Goal: Task Accomplishment & Management: Manage account settings

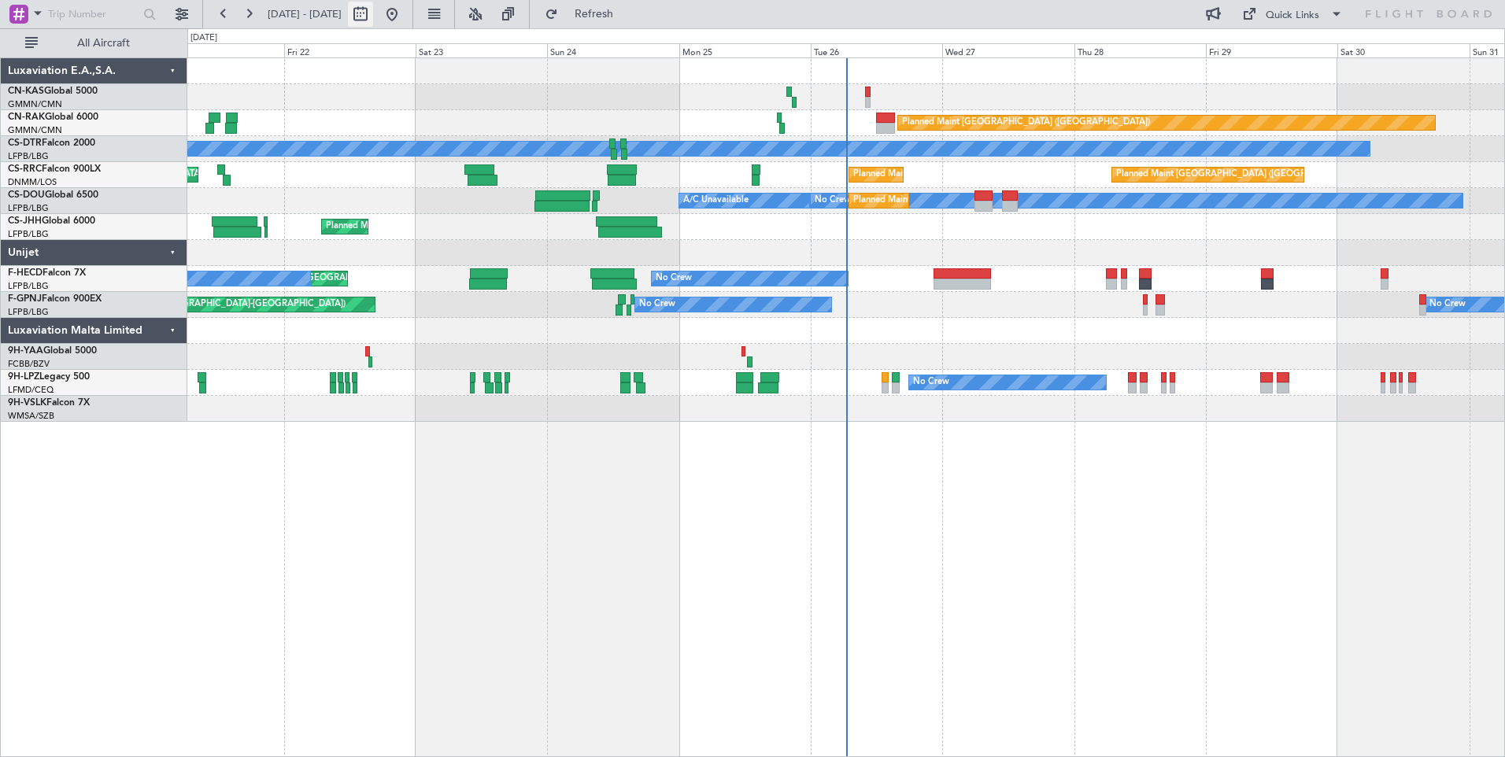
click at [373, 20] on button at bounding box center [360, 14] width 25 height 25
select select "8"
select select "2025"
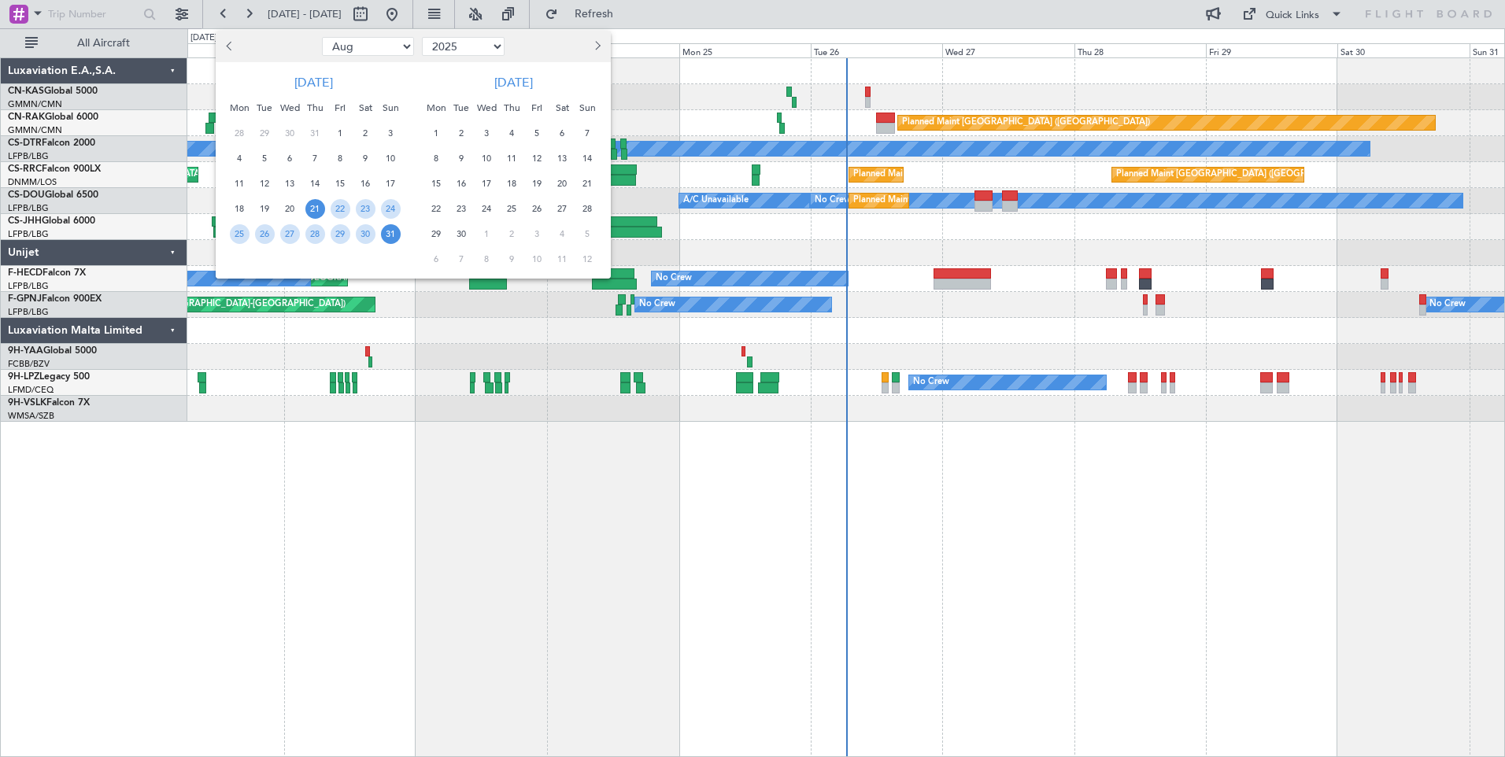
click at [316, 206] on span "21" at bounding box center [315, 209] width 20 height 20
click at [509, 136] on span "4" at bounding box center [512, 134] width 20 height 20
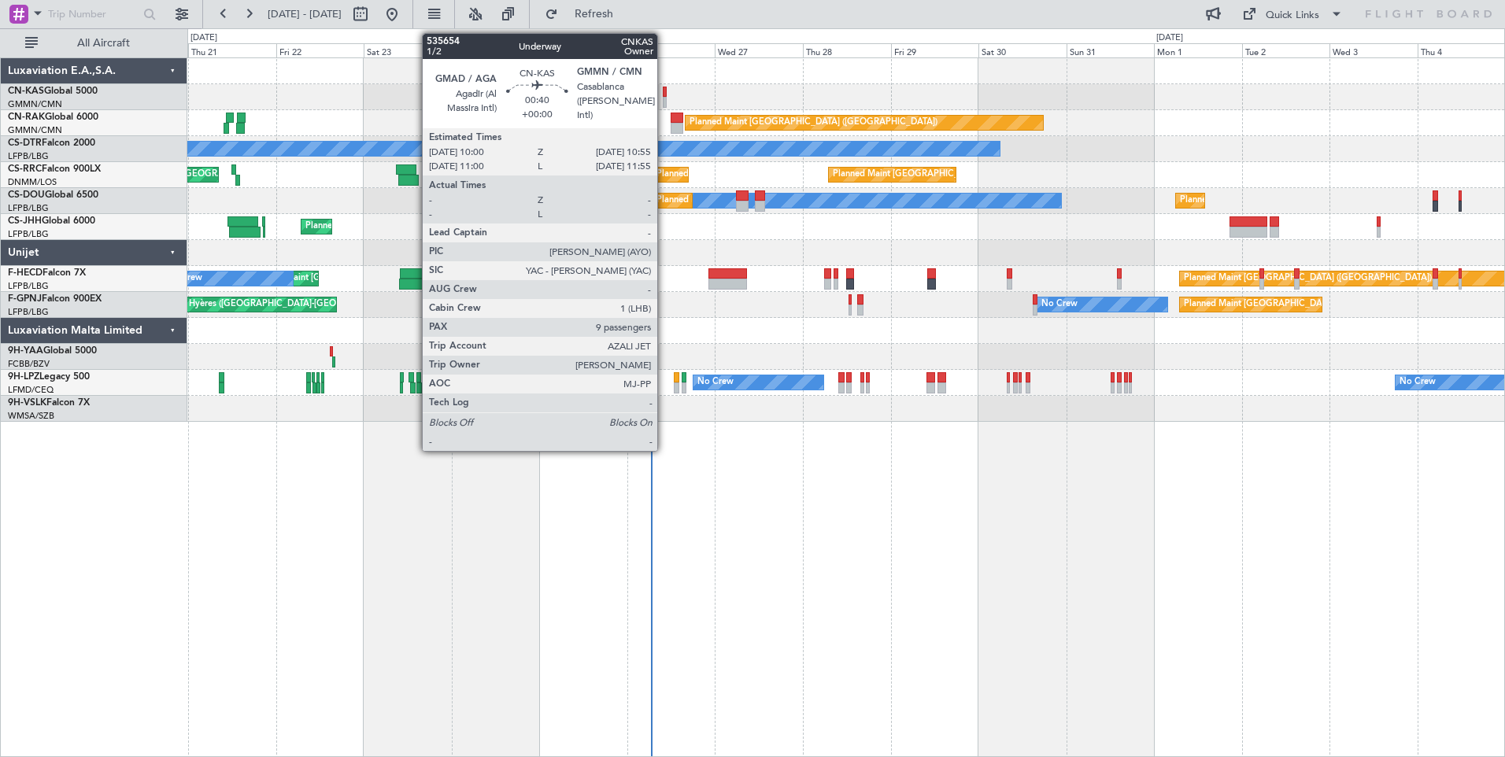
click at [664, 87] on div at bounding box center [665, 92] width 4 height 11
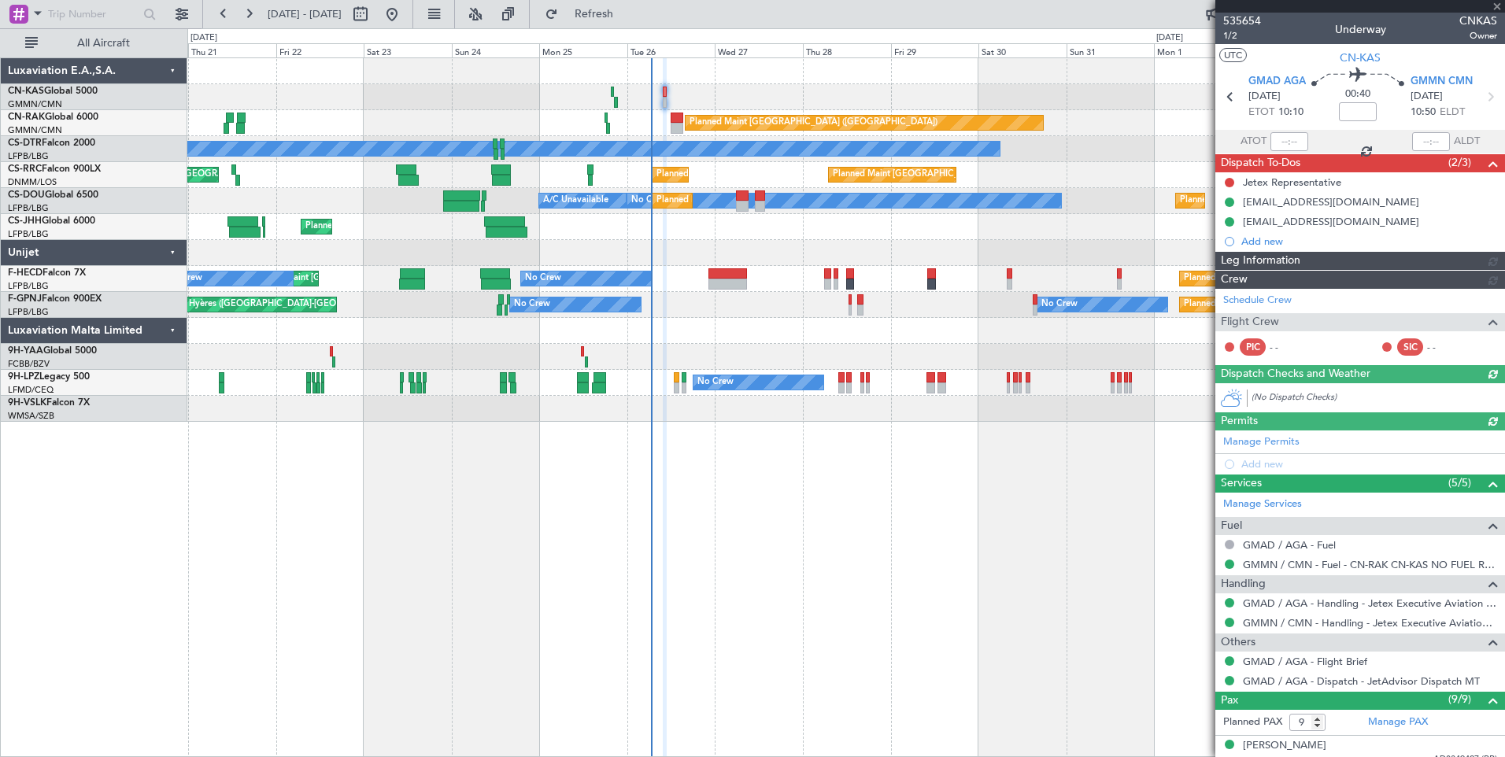
type input "[PERSON_NAME] ([PERSON_NAME])"
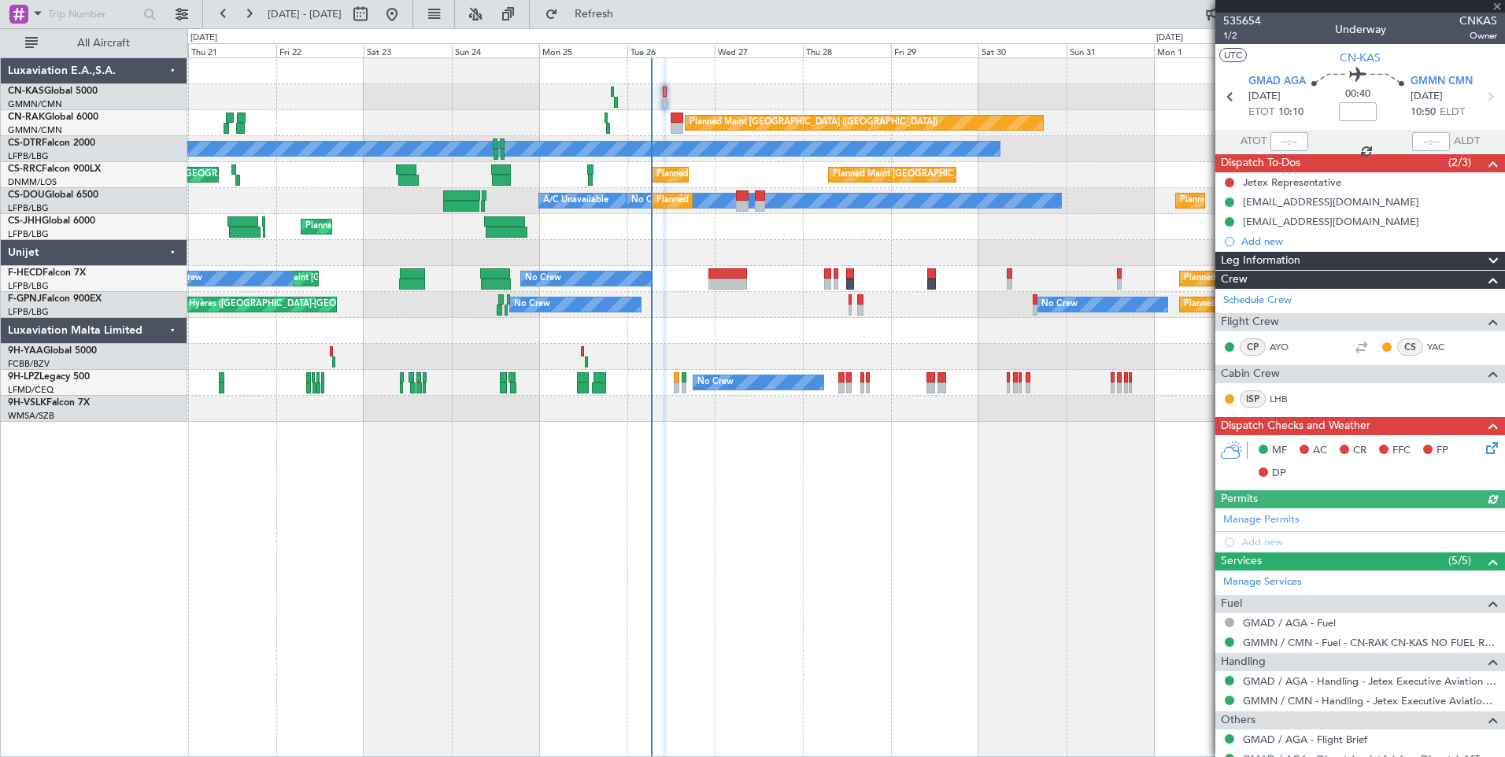
click at [1368, 260] on div "Leg Information" at bounding box center [1360, 261] width 290 height 18
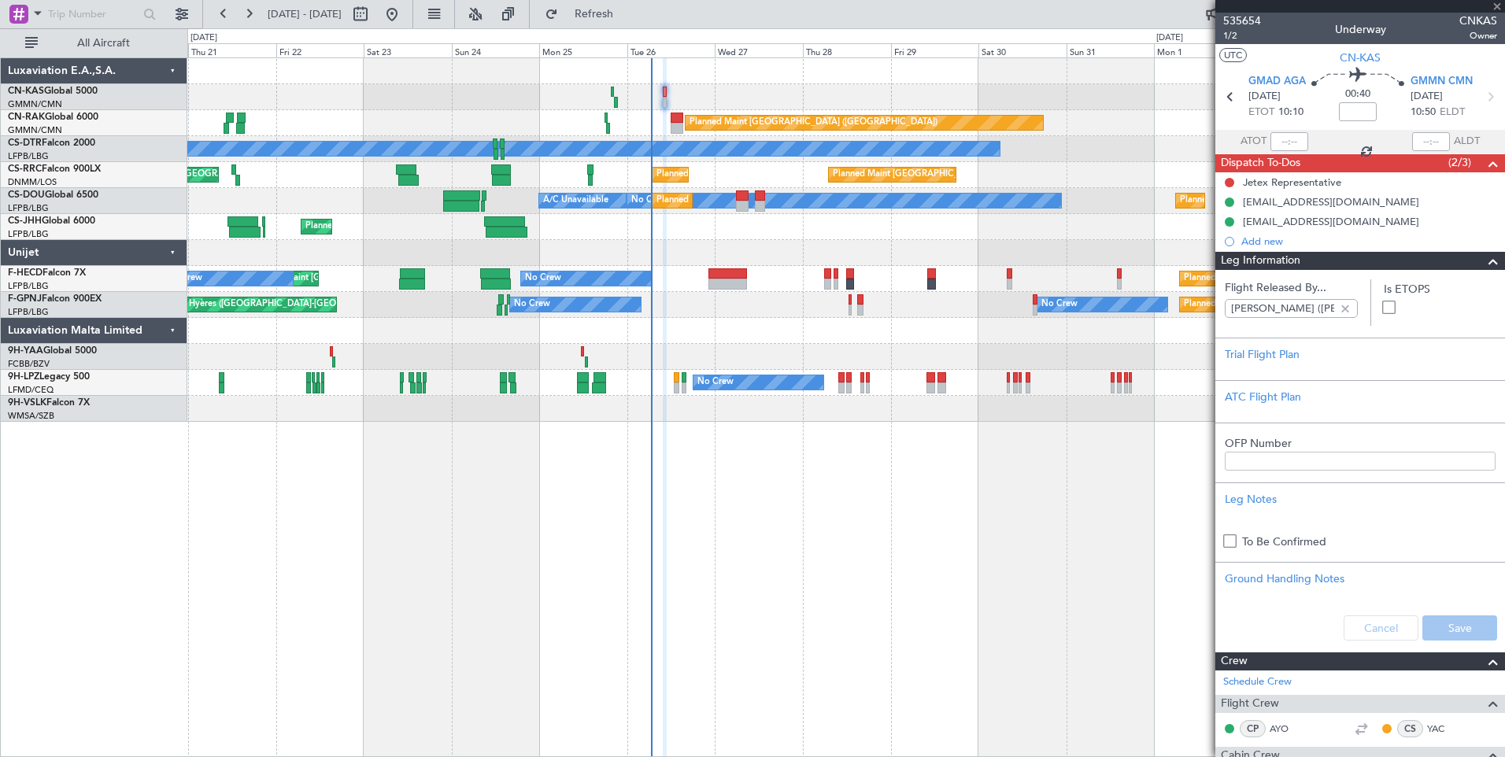
click at [1368, 260] on div "Leg Information" at bounding box center [1360, 261] width 290 height 18
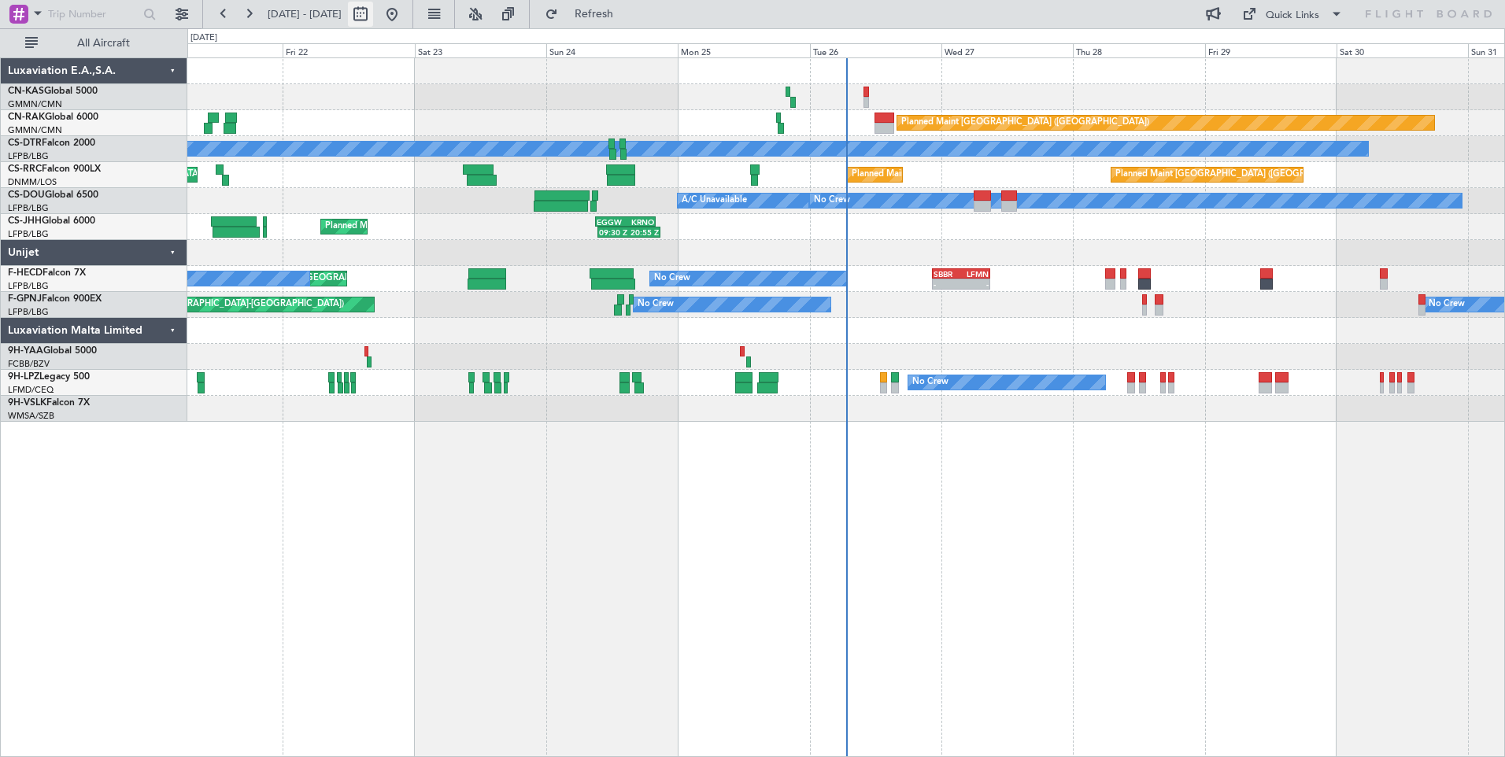
click at [373, 18] on button at bounding box center [360, 14] width 25 height 25
select select "8"
select select "2025"
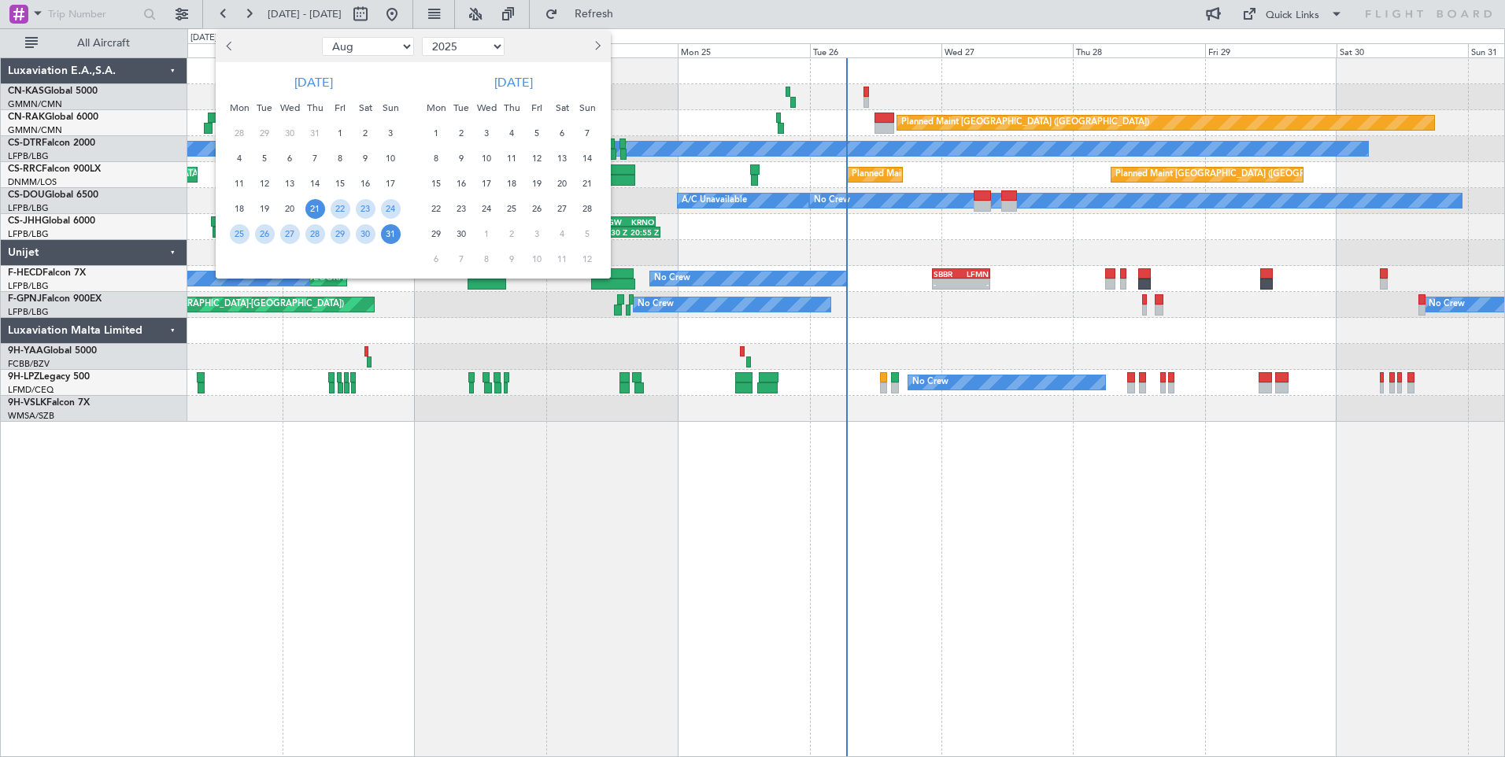
click at [318, 201] on span "21" at bounding box center [315, 209] width 20 height 20
click at [508, 136] on span "4" at bounding box center [512, 134] width 20 height 20
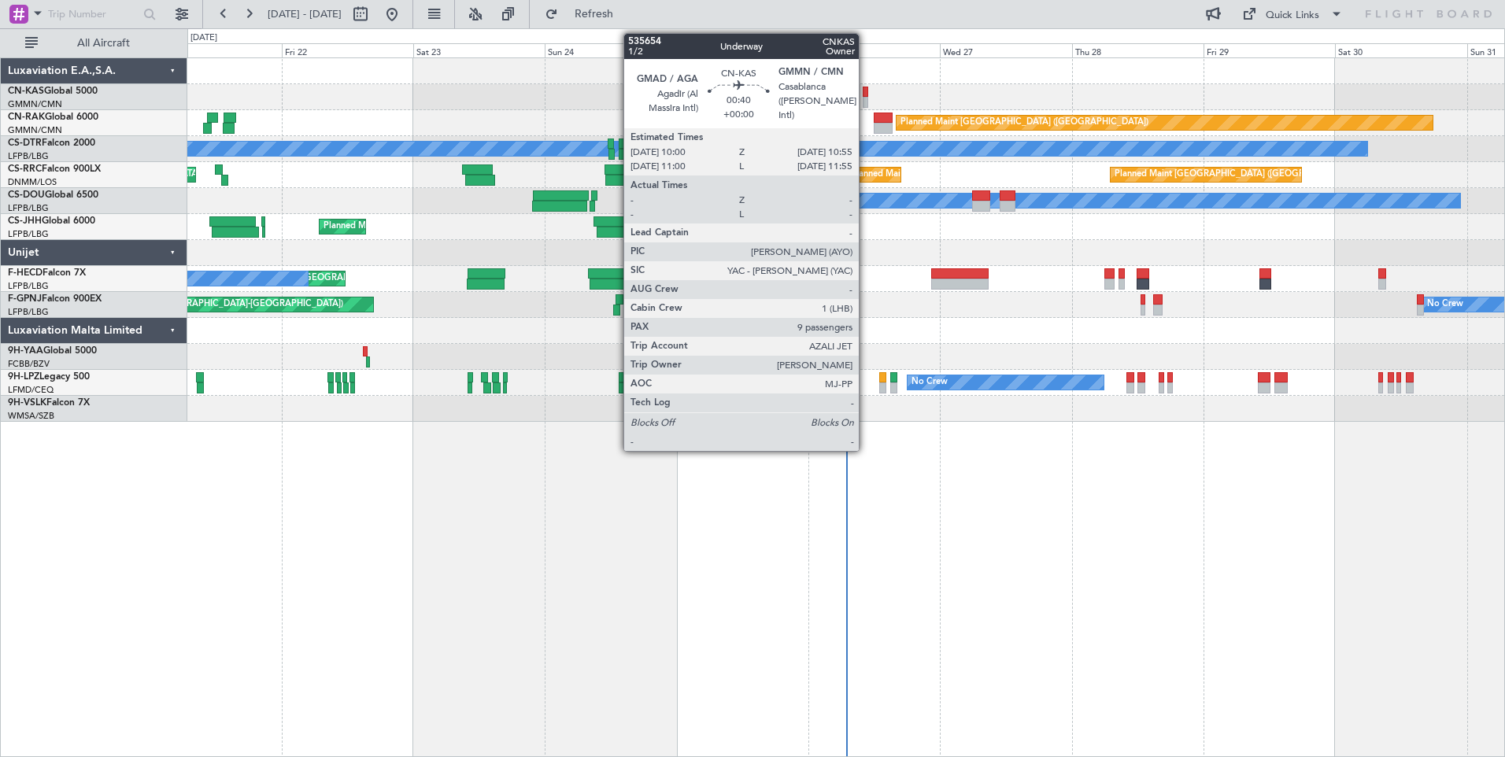
click at [866, 95] on div at bounding box center [865, 92] width 6 height 11
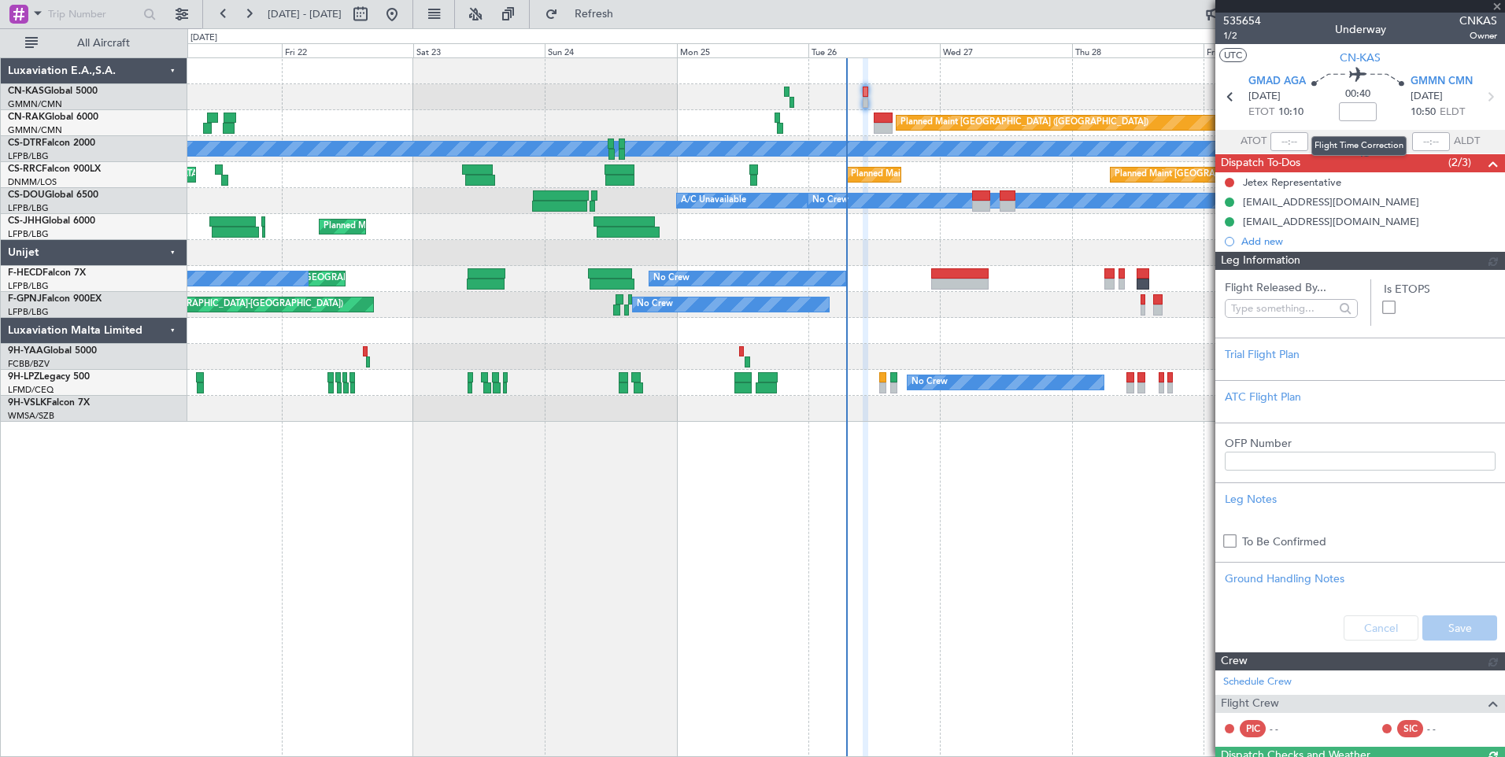
type input "[PERSON_NAME] ([PERSON_NAME])"
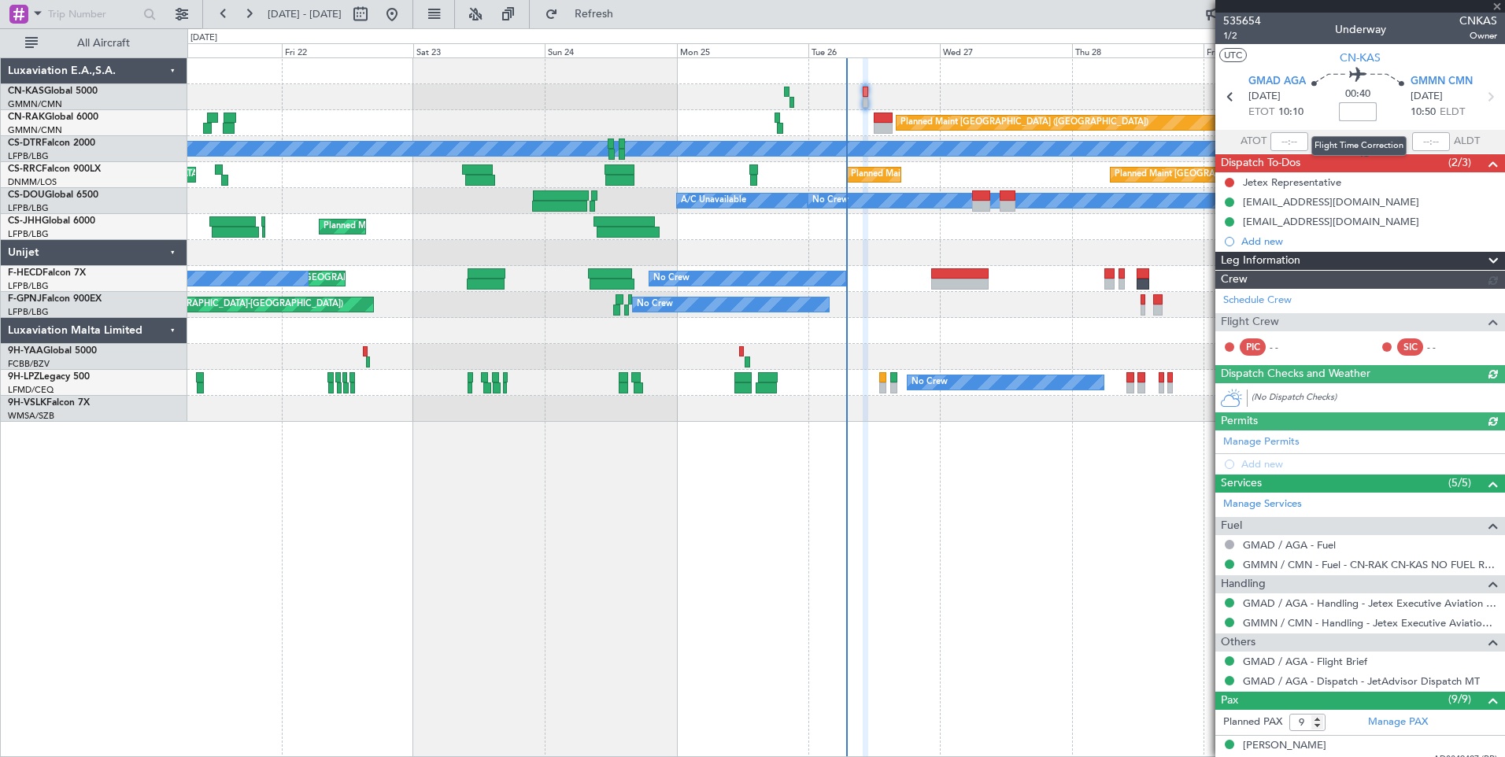
click at [1361, 111] on input at bounding box center [1358, 111] width 38 height 19
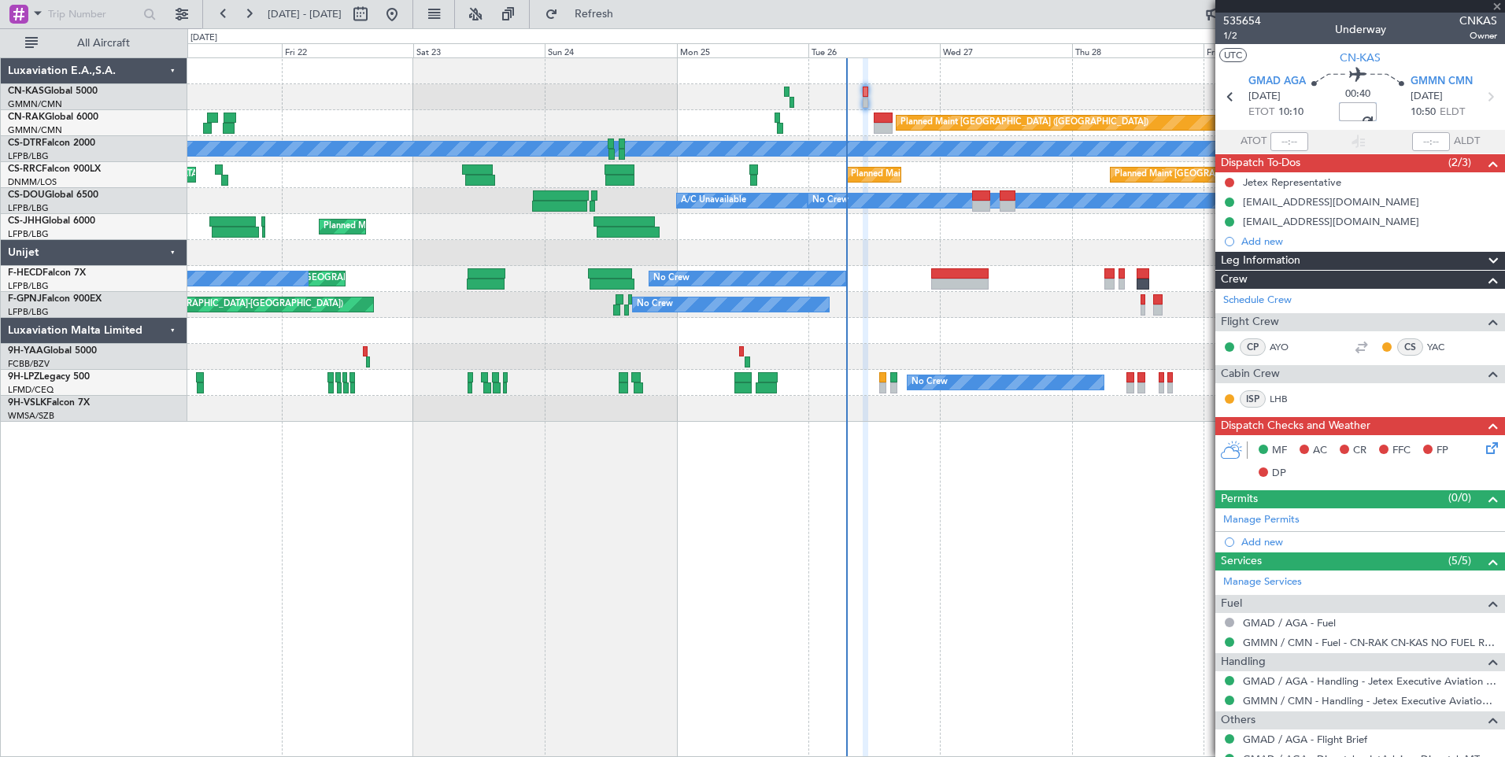
type input "-00:05"
click at [1391, 120] on div "00:40 -00:05" at bounding box center [1357, 97] width 104 height 58
click at [1235, 35] on span "1/2" at bounding box center [1242, 35] width 38 height 13
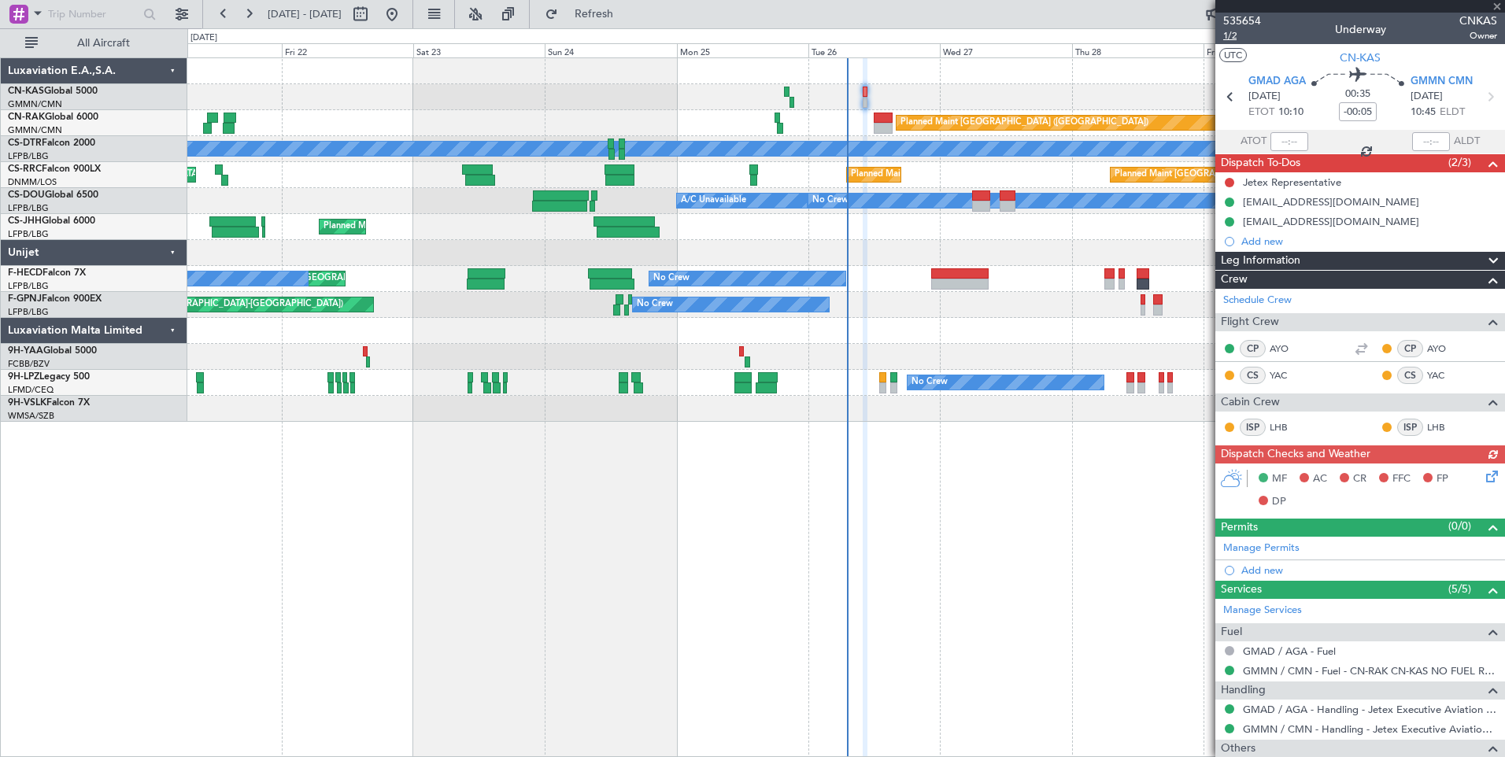
type input "[PERSON_NAME] ([PERSON_NAME])"
click at [1227, 180] on button at bounding box center [1228, 182] width 9 height 9
click at [1230, 256] on span "Completed" at bounding box center [1236, 252] width 52 height 16
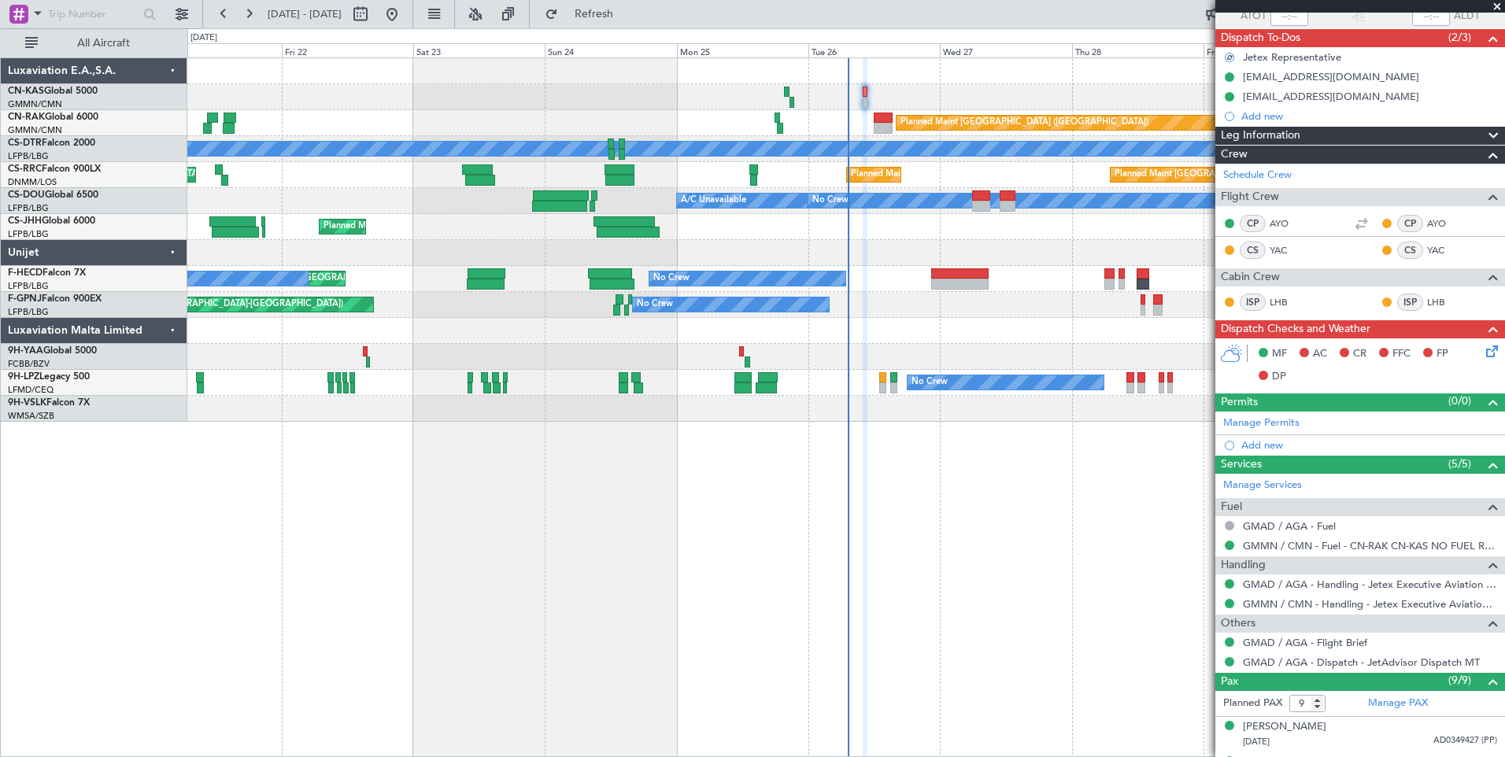
scroll to position [127, 0]
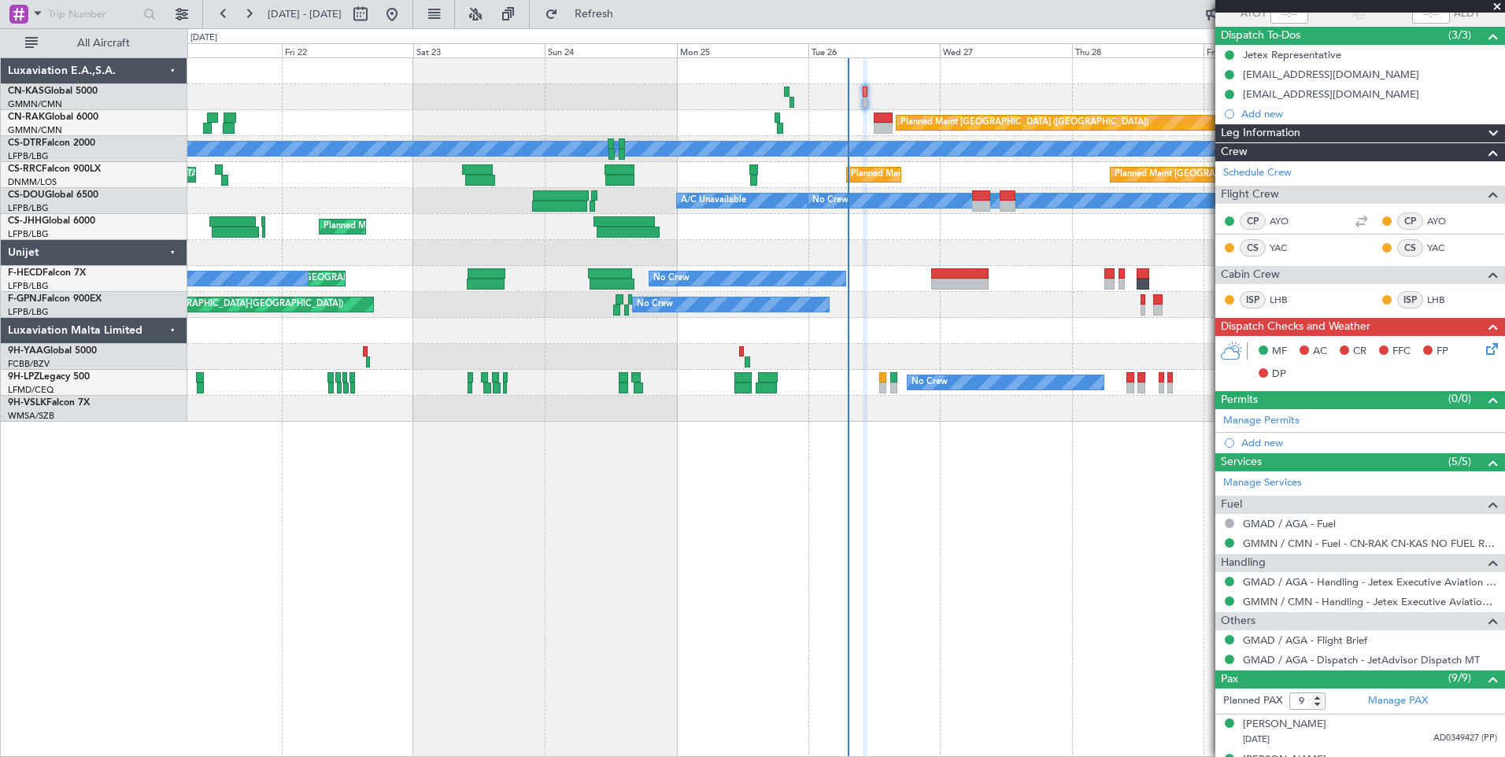
click at [1483, 348] on icon at bounding box center [1489, 346] width 13 height 13
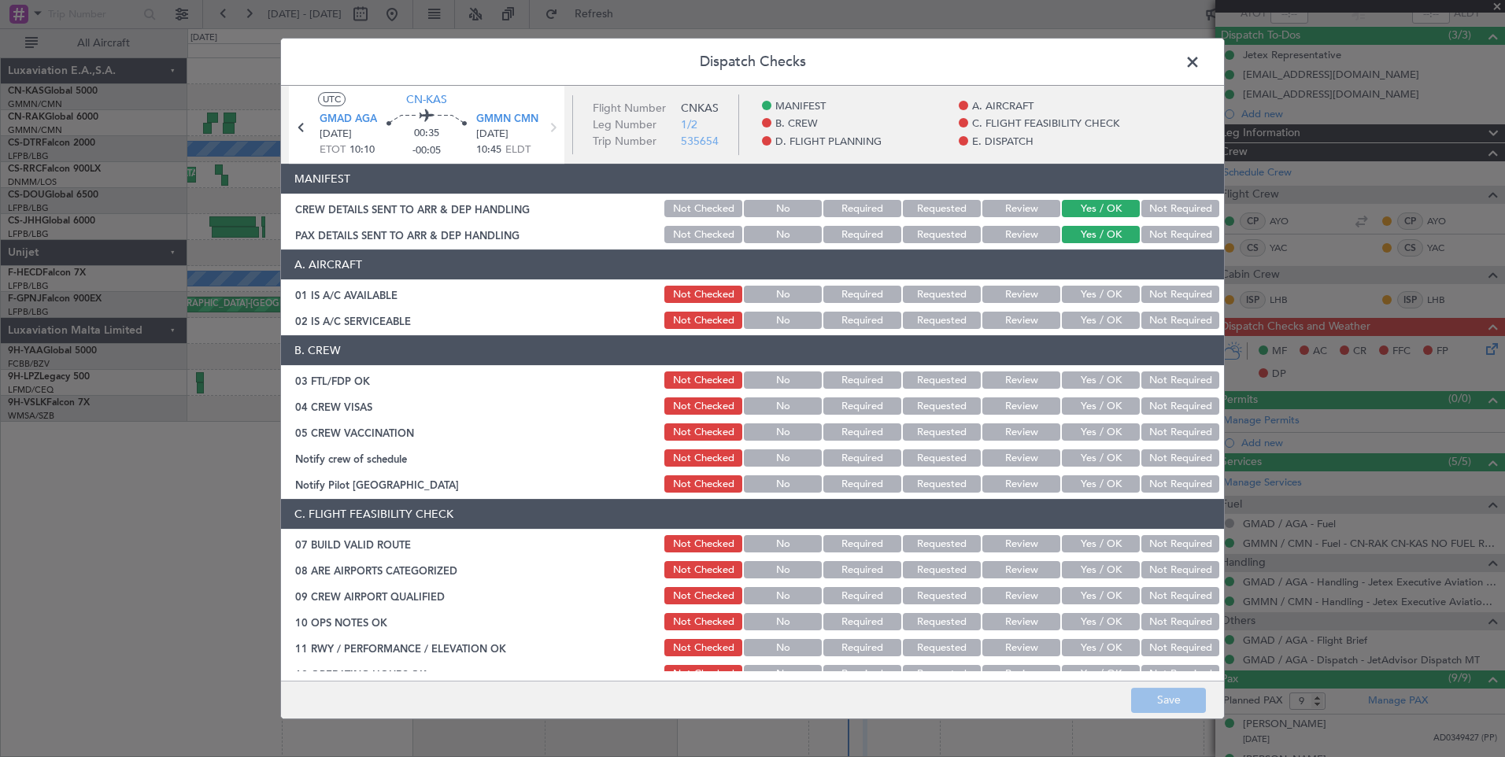
click at [1073, 294] on button "Yes / OK" at bounding box center [1101, 294] width 78 height 17
click at [1081, 326] on button "Yes / OK" at bounding box center [1101, 320] width 78 height 17
click at [1082, 377] on button "Yes / OK" at bounding box center [1101, 379] width 78 height 17
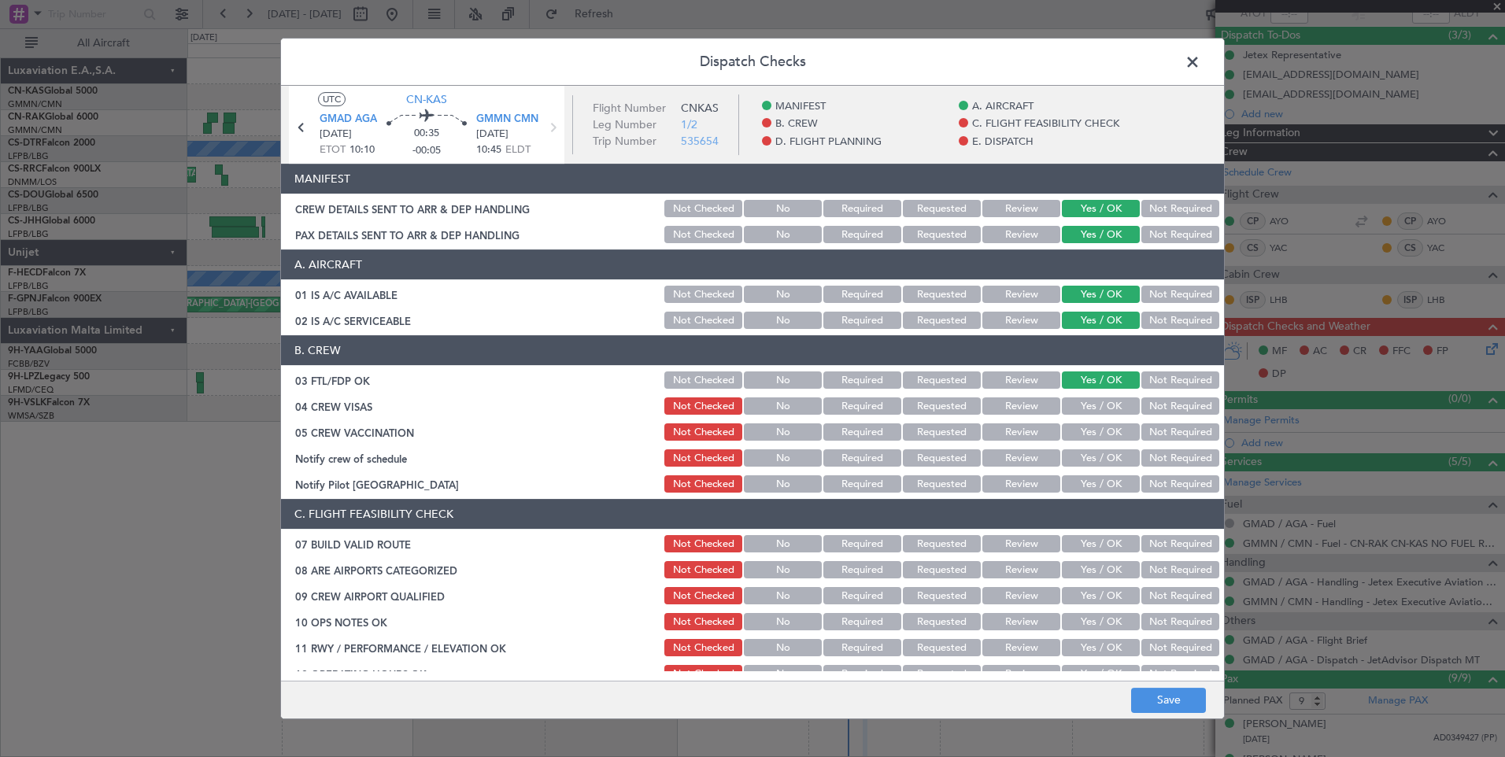
click at [1086, 401] on button "Yes / OK" at bounding box center [1101, 405] width 78 height 17
click at [1088, 421] on div "Yes / OK" at bounding box center [1098, 432] width 79 height 22
click at [1091, 434] on button "Yes / OK" at bounding box center [1101, 431] width 78 height 17
click at [1194, 460] on button "Not Required" at bounding box center [1180, 457] width 78 height 17
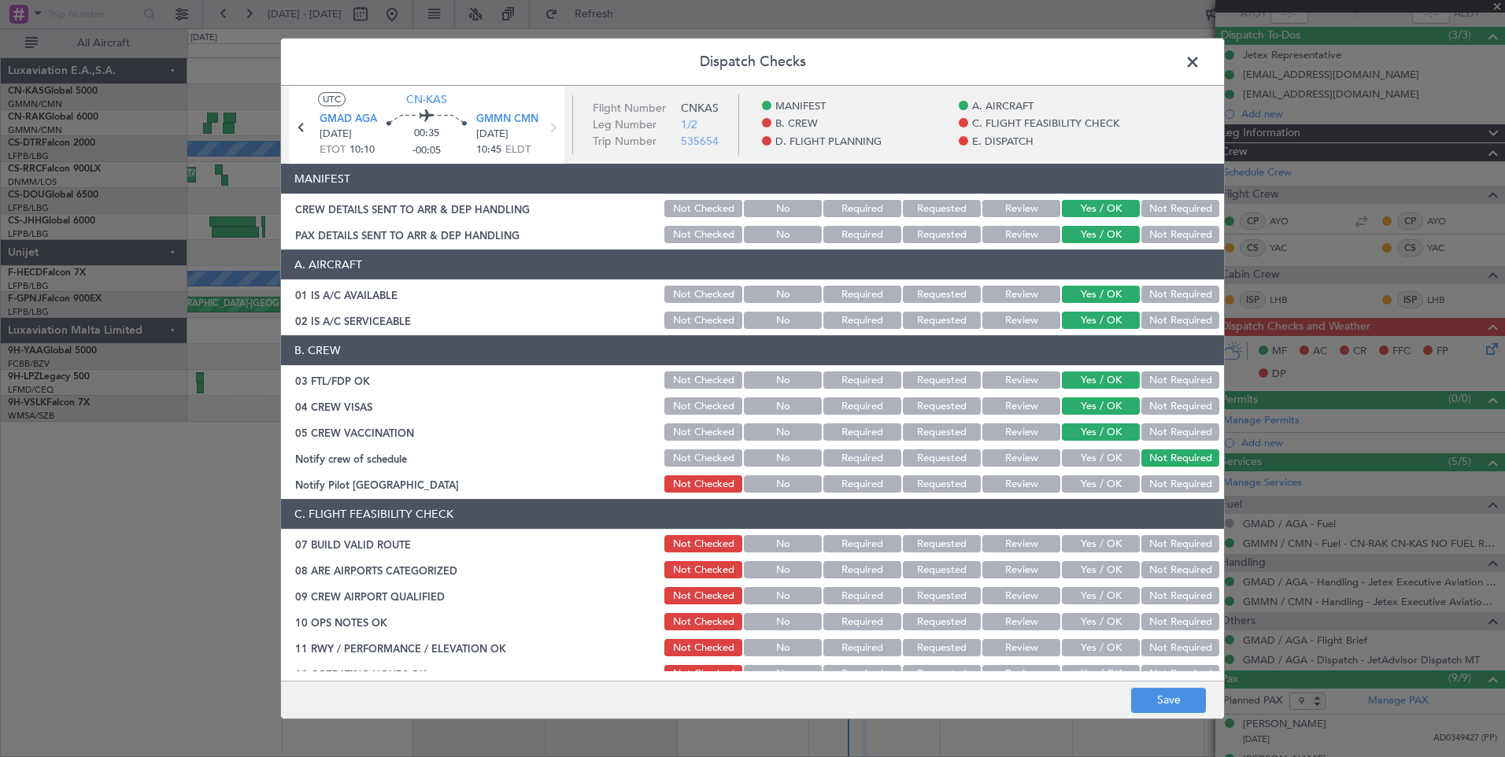
click at [1183, 483] on button "Not Required" at bounding box center [1180, 483] width 78 height 17
click at [1076, 547] on button "Yes / OK" at bounding box center [1101, 543] width 78 height 17
click at [1084, 577] on button "Yes / OK" at bounding box center [1101, 569] width 78 height 17
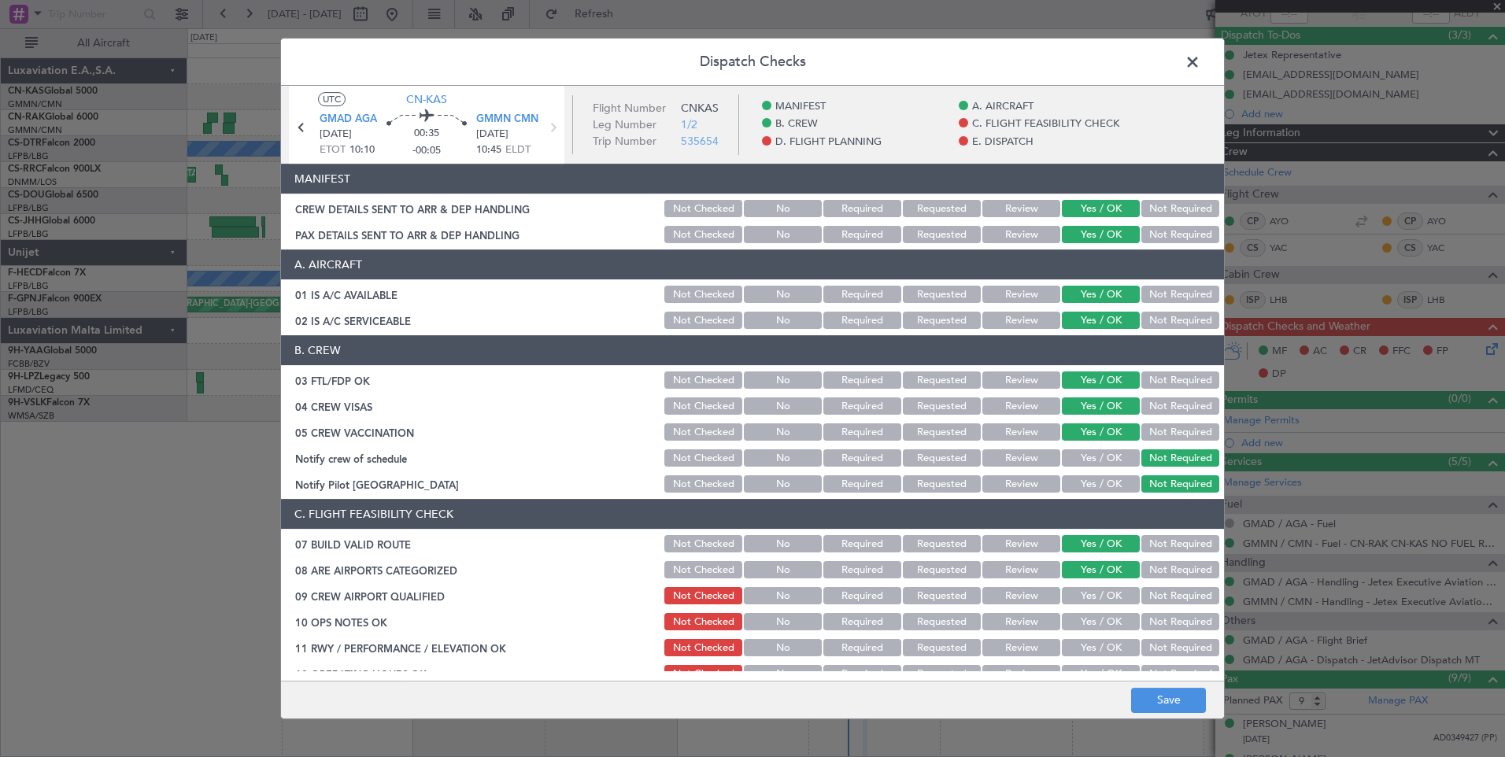
click at [1087, 600] on button "Yes / OK" at bounding box center [1101, 595] width 78 height 17
click at [1091, 622] on button "Yes / OK" at bounding box center [1101, 621] width 78 height 17
click at [1095, 640] on button "Yes / OK" at bounding box center [1101, 647] width 78 height 17
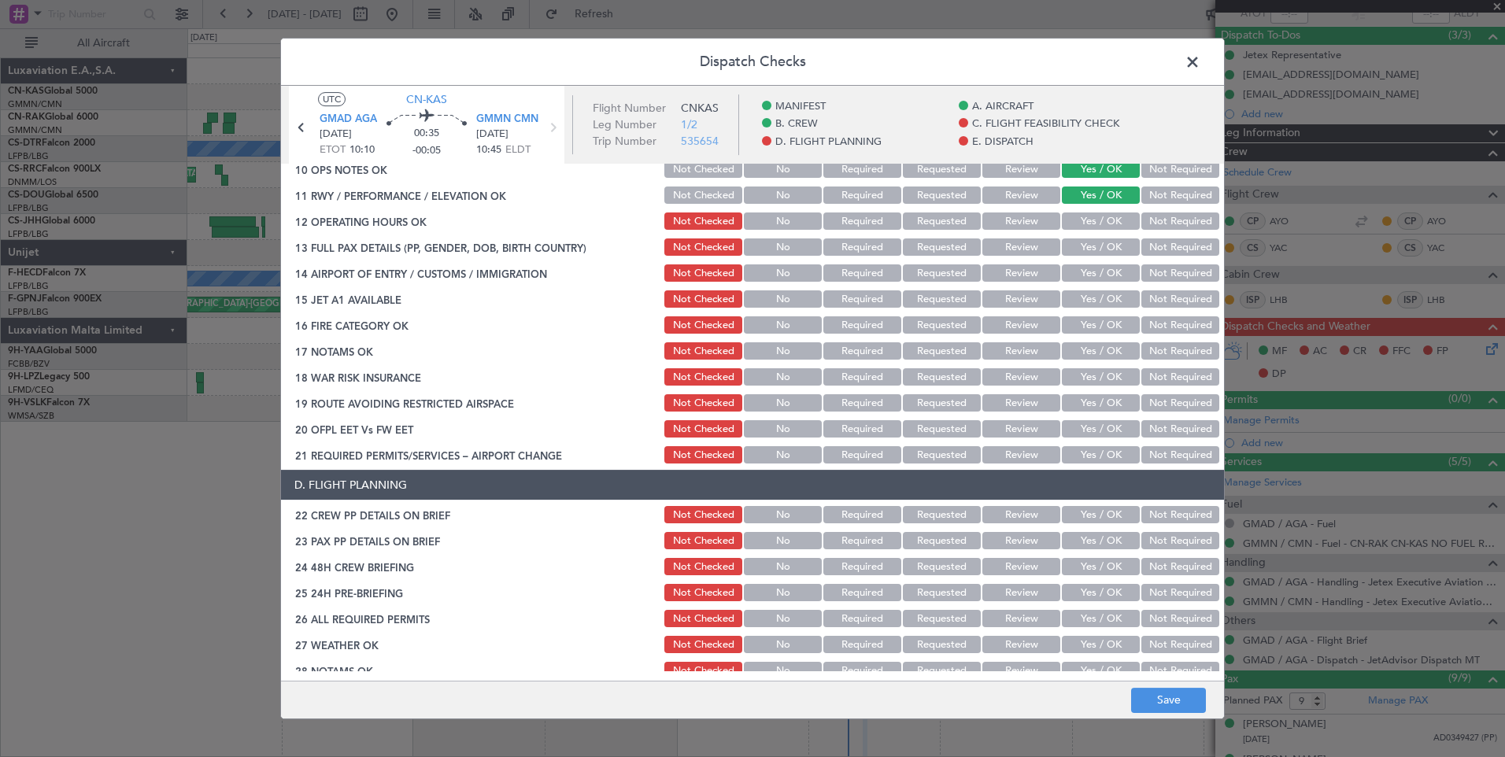
scroll to position [434, 0]
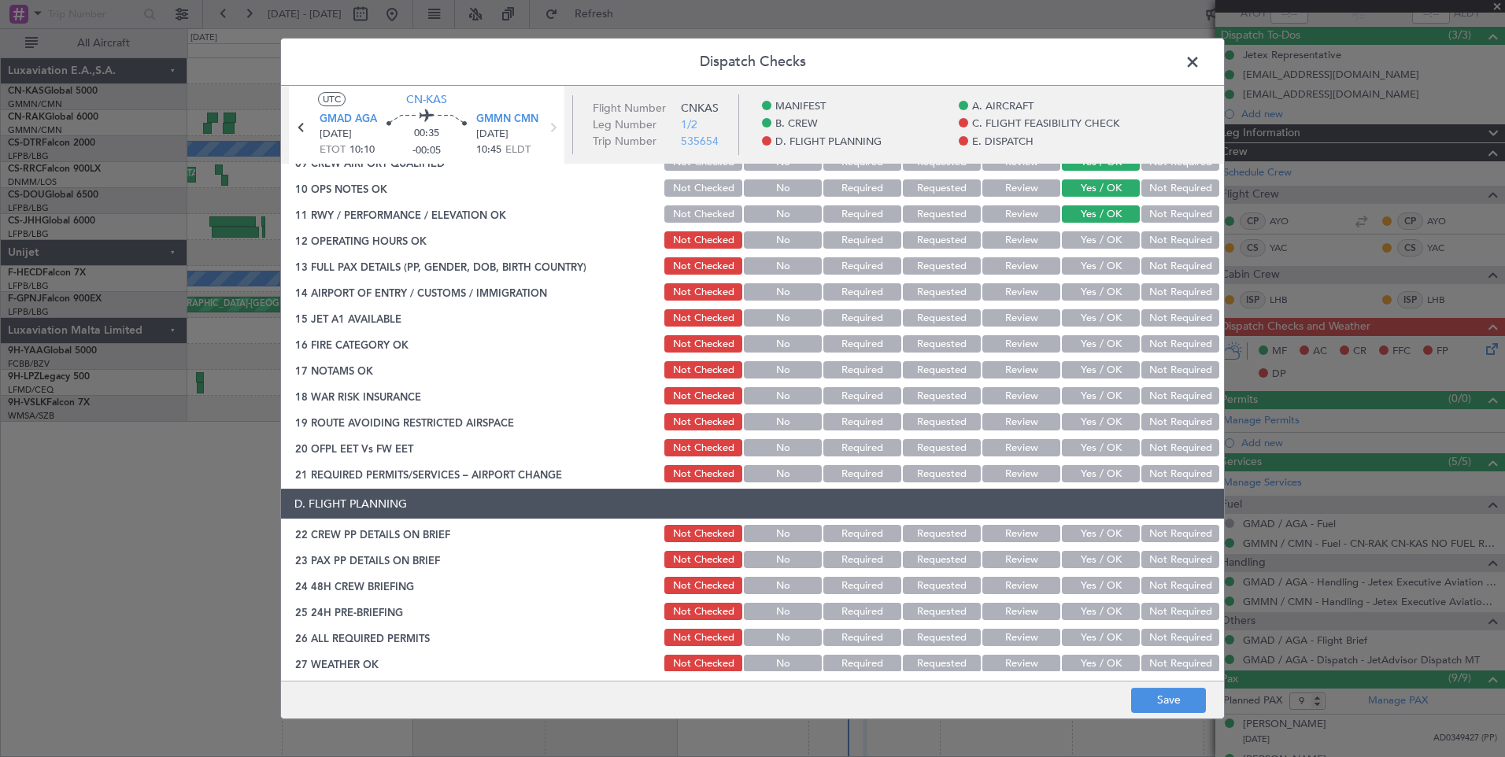
click at [1086, 243] on button "Yes / OK" at bounding box center [1101, 239] width 78 height 17
click at [1095, 269] on button "Yes / OK" at bounding box center [1101, 265] width 78 height 17
click at [1098, 285] on button "Yes / OK" at bounding box center [1101, 291] width 78 height 17
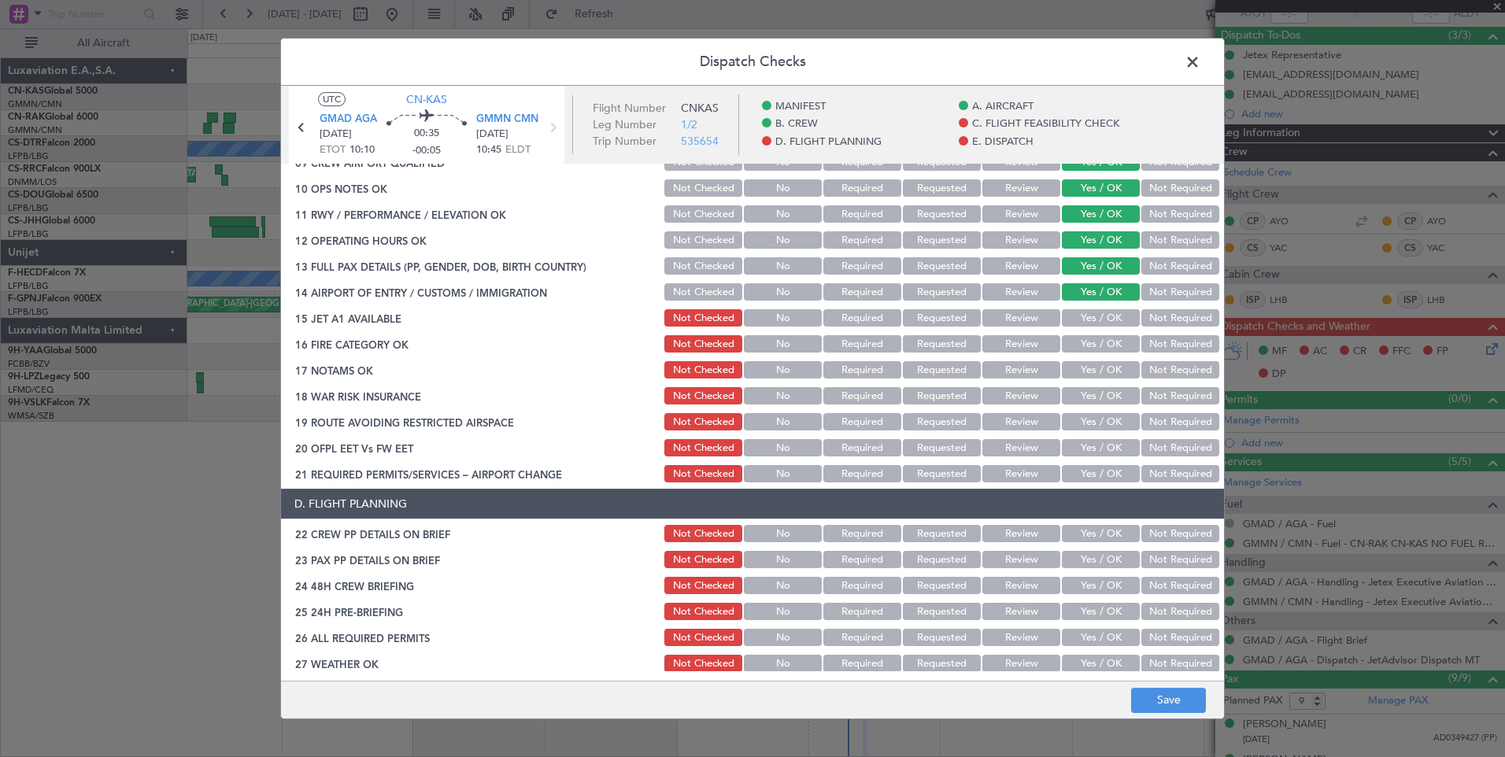
click at [1104, 317] on button "Yes / OK" at bounding box center [1101, 317] width 78 height 17
click at [1108, 349] on button "Yes / OK" at bounding box center [1101, 343] width 78 height 17
click at [1110, 361] on div "Yes / OK" at bounding box center [1098, 370] width 79 height 22
click at [1110, 380] on div "Yes / OK" at bounding box center [1098, 370] width 79 height 22
click at [1101, 370] on button "Yes / OK" at bounding box center [1101, 369] width 78 height 17
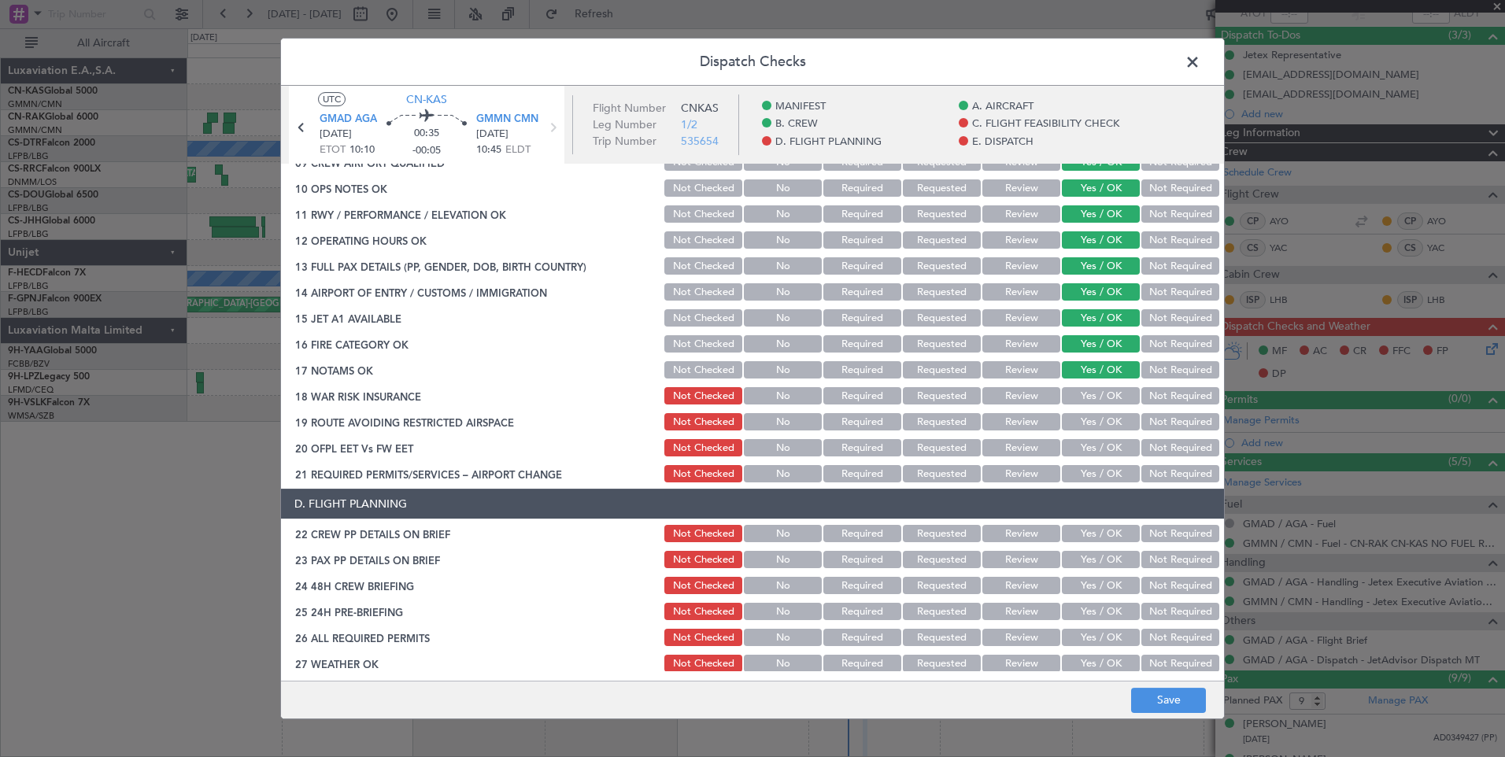
click at [1101, 397] on button "Yes / OK" at bounding box center [1101, 395] width 78 height 17
click at [1101, 416] on button "Yes / OK" at bounding box center [1101, 421] width 78 height 17
click at [1101, 456] on button "Yes / OK" at bounding box center [1101, 447] width 78 height 17
click at [1102, 473] on button "Yes / OK" at bounding box center [1101, 473] width 78 height 17
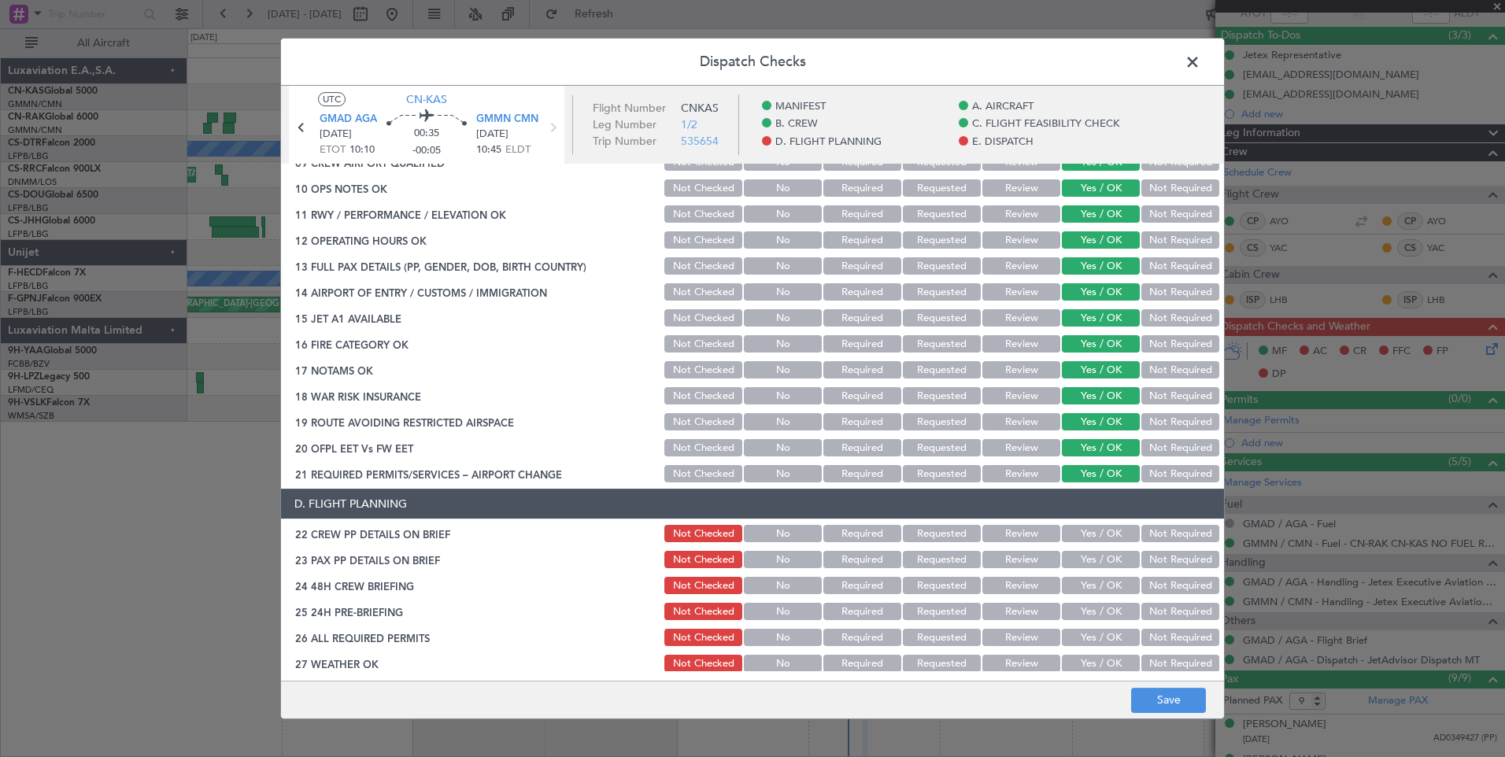
click at [1099, 528] on button "Yes / OK" at bounding box center [1101, 533] width 78 height 17
click at [1095, 557] on button "Yes / OK" at bounding box center [1101, 559] width 78 height 17
click at [1094, 587] on button "Yes / OK" at bounding box center [1101, 585] width 78 height 17
click at [1093, 607] on button "Yes / OK" at bounding box center [1101, 611] width 78 height 17
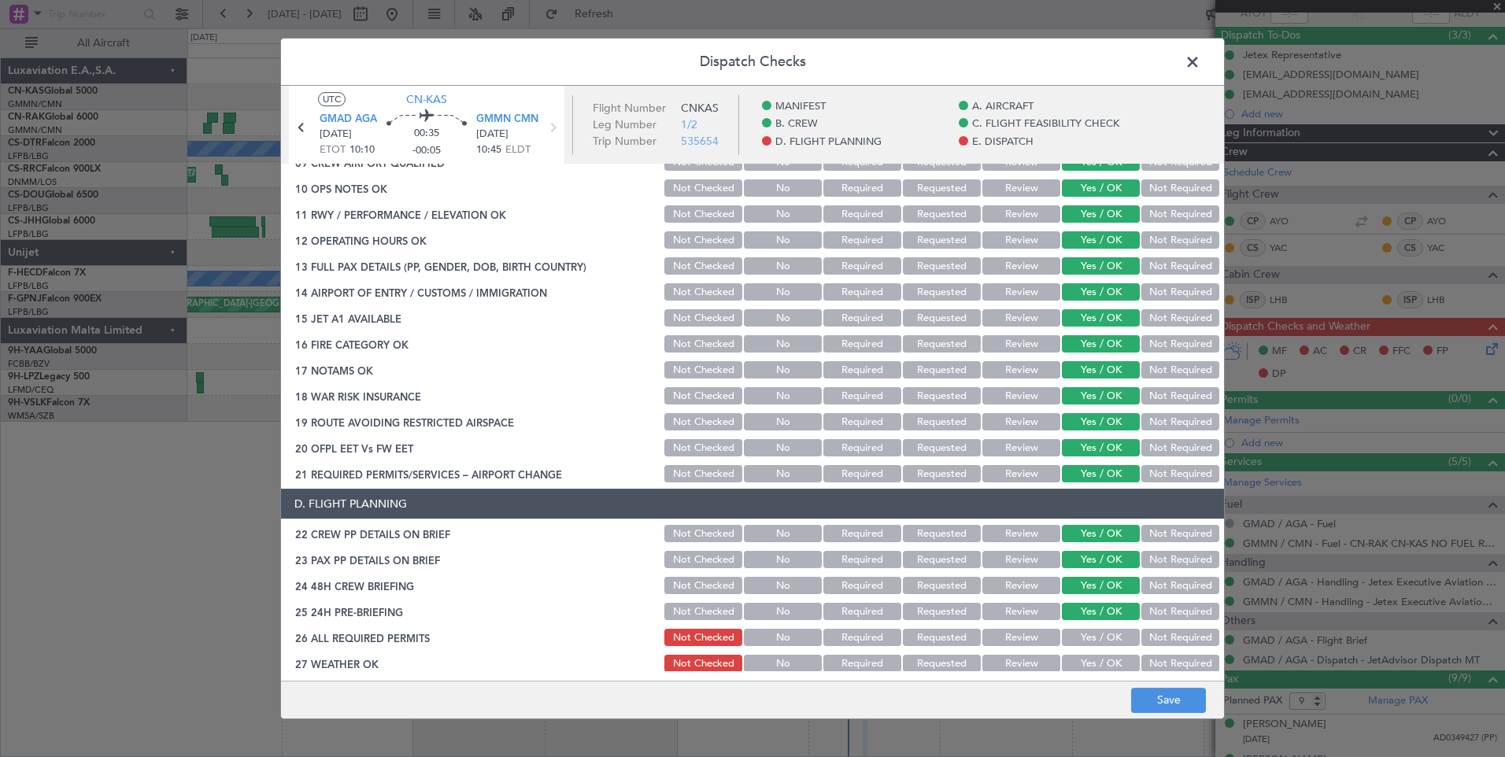
click at [1098, 637] on button "Yes / OK" at bounding box center [1101, 637] width 78 height 17
click at [1097, 664] on button "Yes / OK" at bounding box center [1101, 663] width 78 height 17
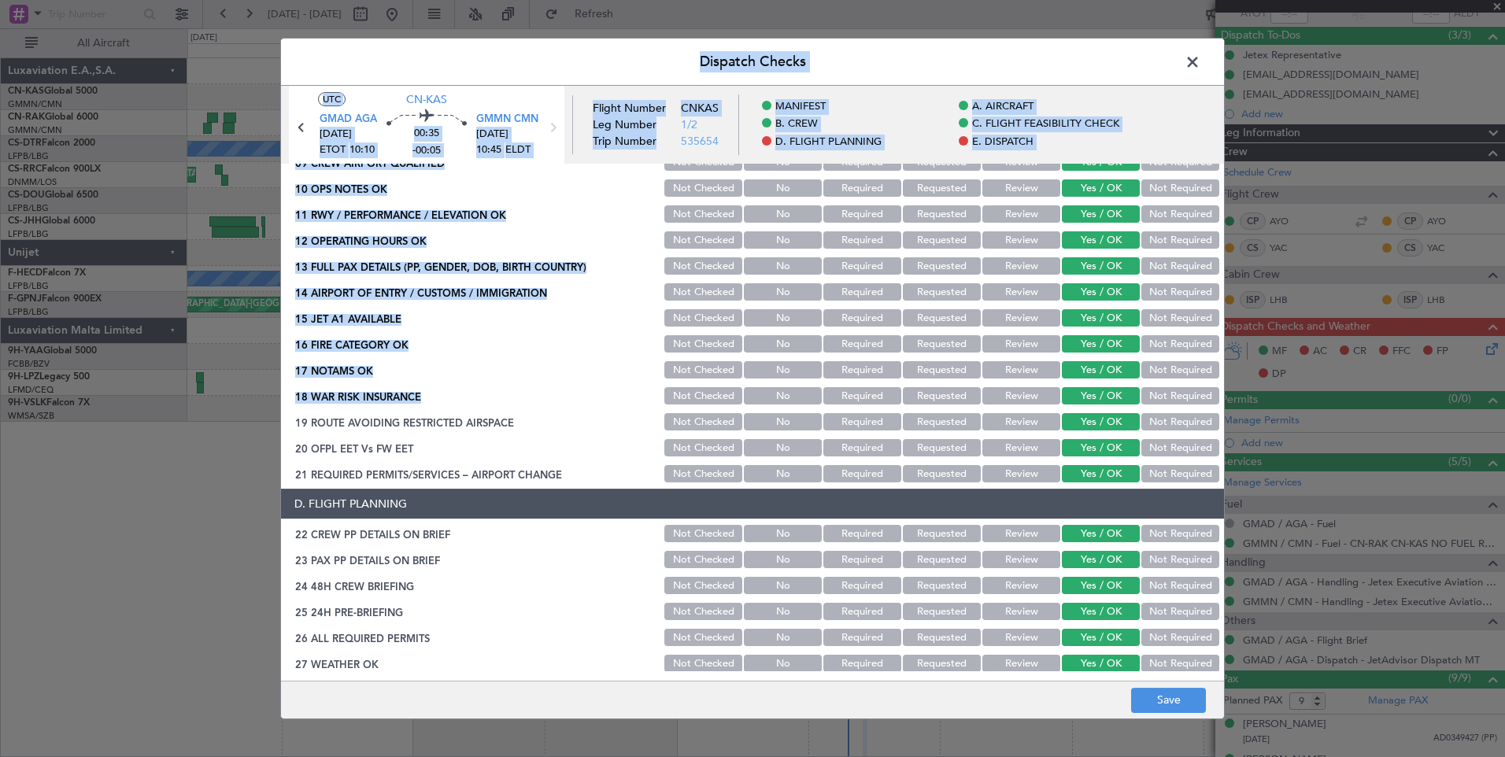
drag, startPoint x: 1224, startPoint y: 370, endPoint x: 1223, endPoint y: 389, distance: 19.0
click at [1223, 389] on div "Dispatch Checks UTC CN-KAS GMAD AGA [DATE] ETOT 10:10 00:35 -00:05 GMMN CMN [DA…" at bounding box center [752, 378] width 1505 height 757
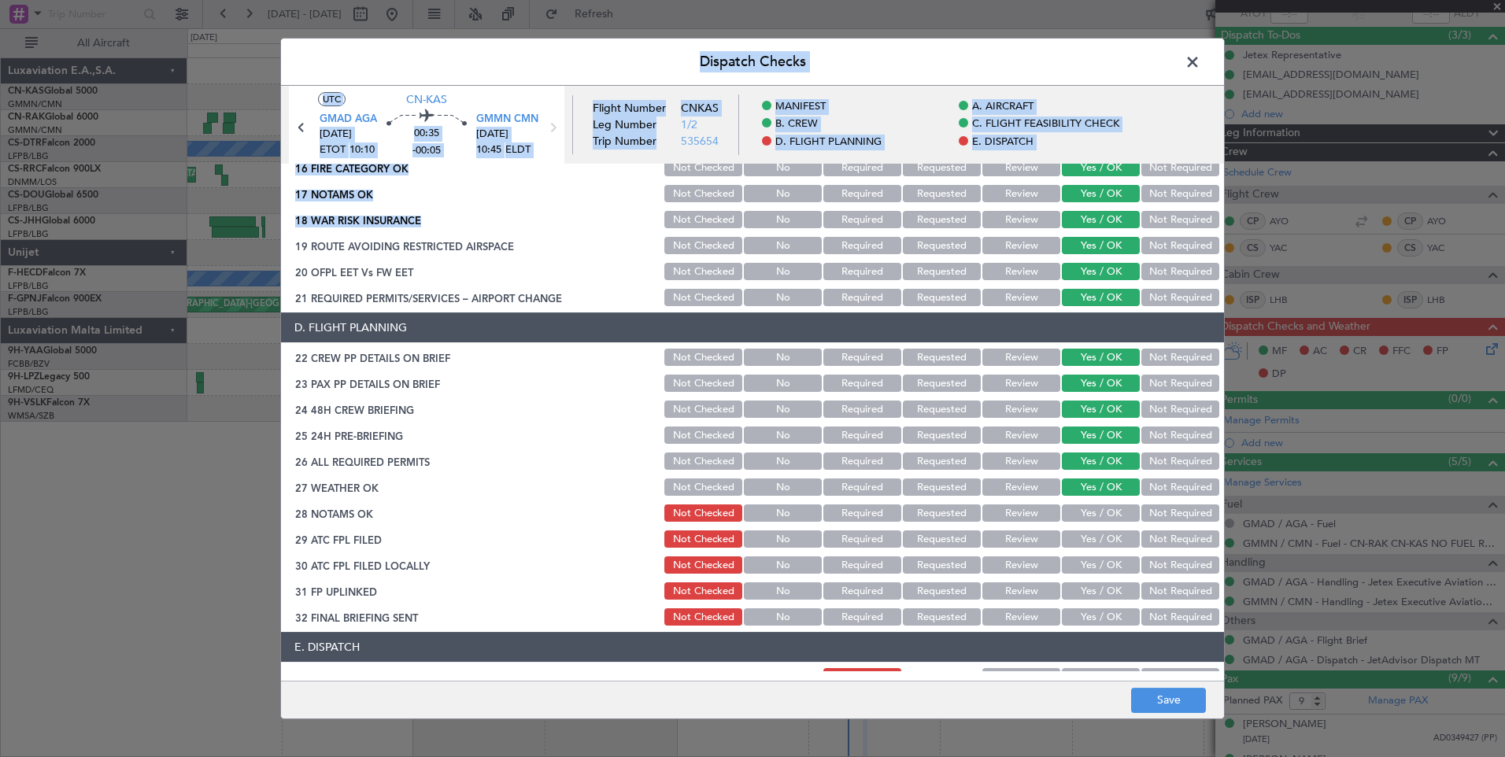
scroll to position [840, 0]
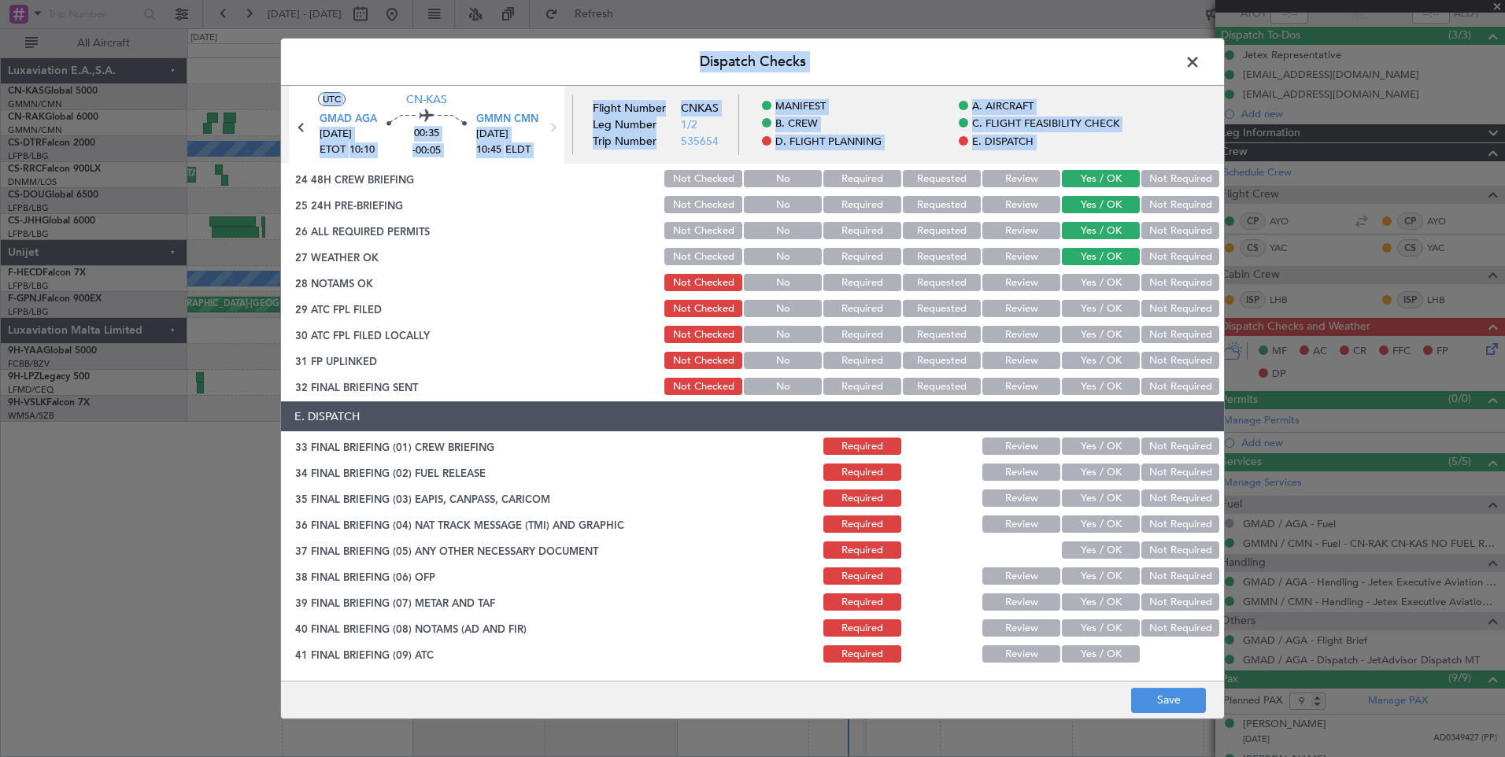
click at [1100, 270] on section "D. FLIGHT PLANNING 22 CREW PP DETAILS ON BRIEF Not Checked No Required Requeste…" at bounding box center [752, 240] width 943 height 316
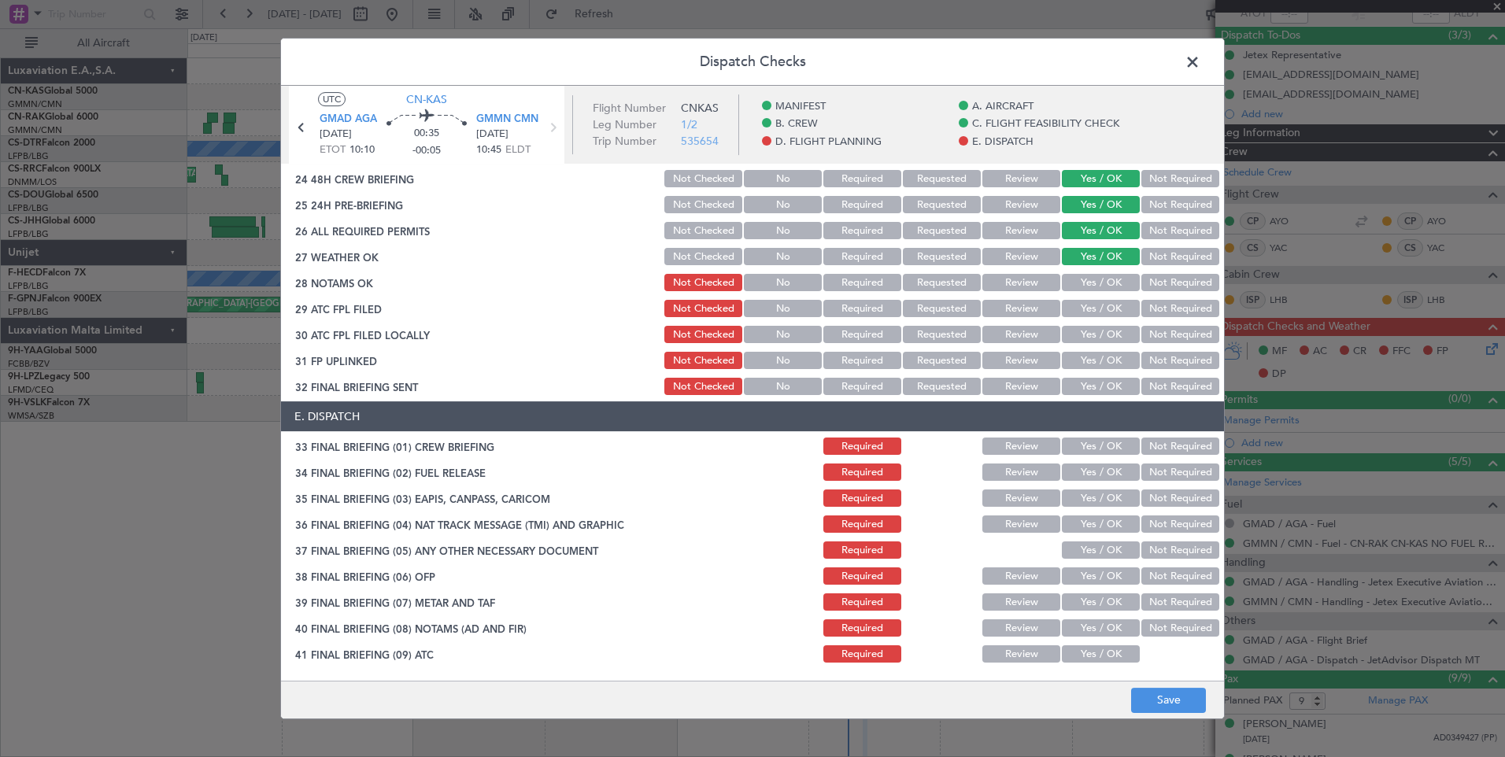
click at [1102, 283] on button "Yes / OK" at bounding box center [1101, 282] width 78 height 17
click at [1102, 301] on button "Yes / OK" at bounding box center [1101, 308] width 78 height 17
click at [1104, 328] on button "Yes / OK" at bounding box center [1101, 334] width 78 height 17
click at [1106, 362] on button "Yes / OK" at bounding box center [1101, 360] width 78 height 17
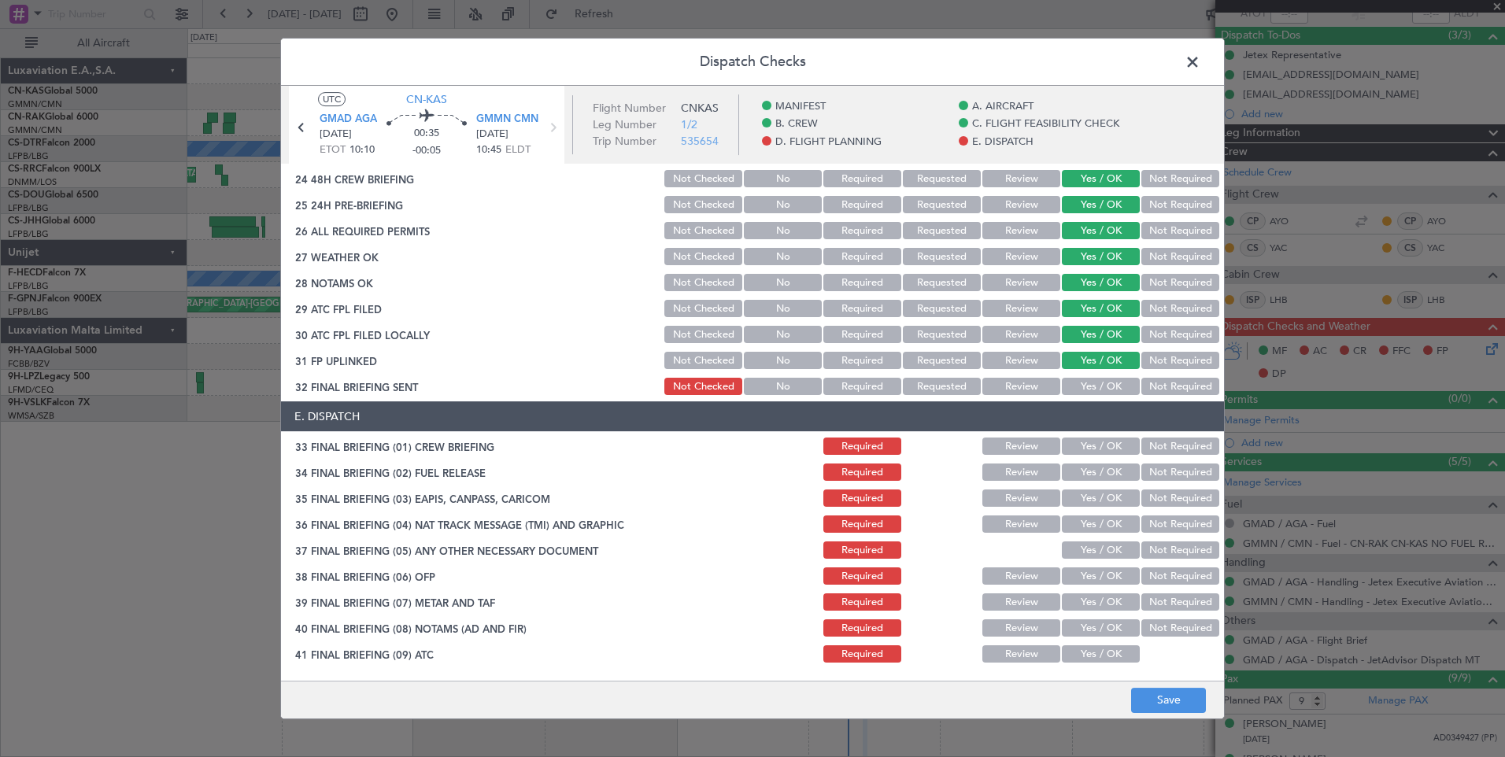
click at [1107, 380] on button "Yes / OK" at bounding box center [1101, 386] width 78 height 17
click at [1107, 449] on button "Yes / OK" at bounding box center [1101, 446] width 78 height 17
click at [1107, 477] on button "Yes / OK" at bounding box center [1101, 471] width 78 height 17
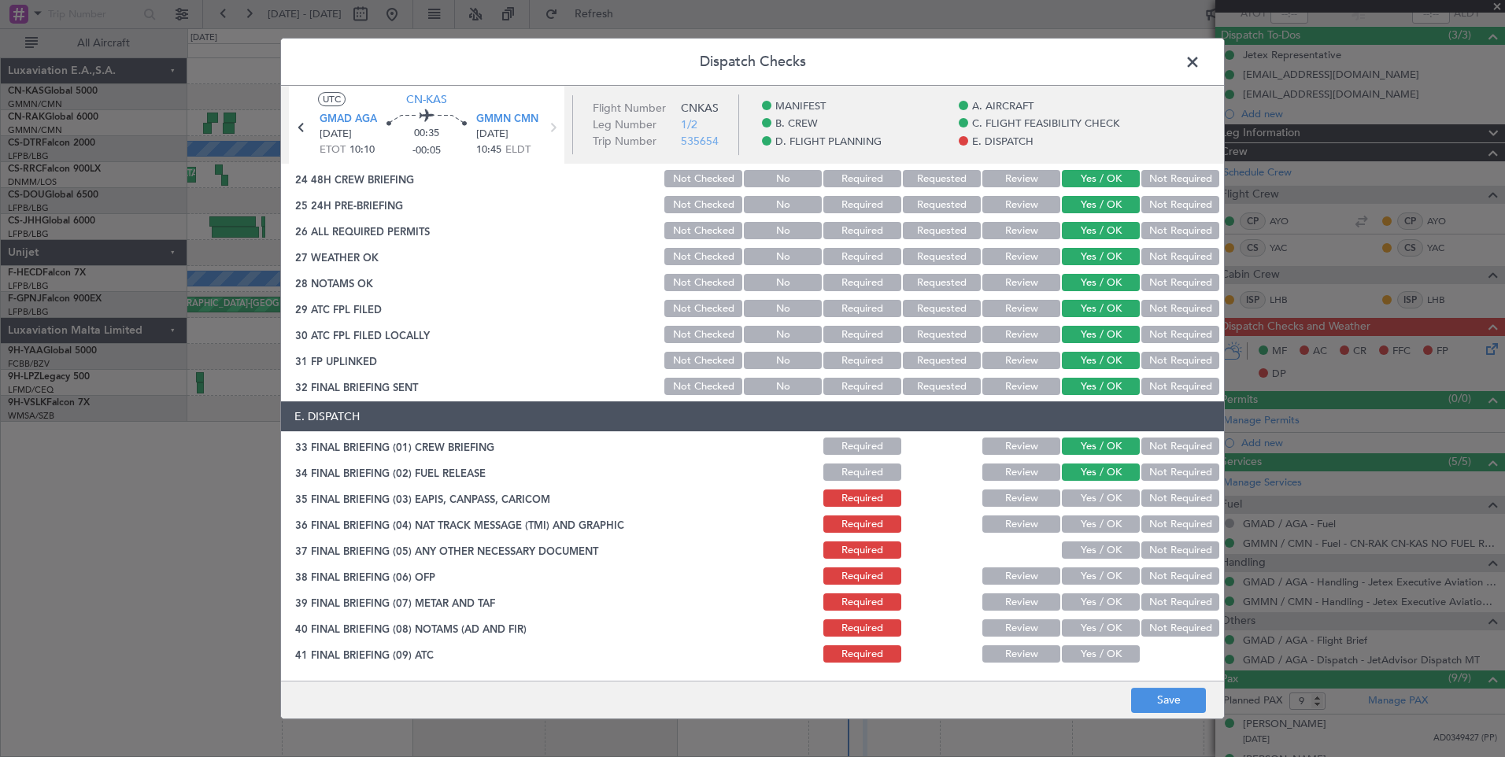
click at [1107, 489] on button "Yes / OK" at bounding box center [1101, 497] width 78 height 17
click at [1096, 523] on button "Yes / OK" at bounding box center [1101, 523] width 78 height 17
click at [1096, 553] on button "Yes / OK" at bounding box center [1101, 549] width 78 height 17
click at [1096, 568] on button "Yes / OK" at bounding box center [1101, 575] width 78 height 17
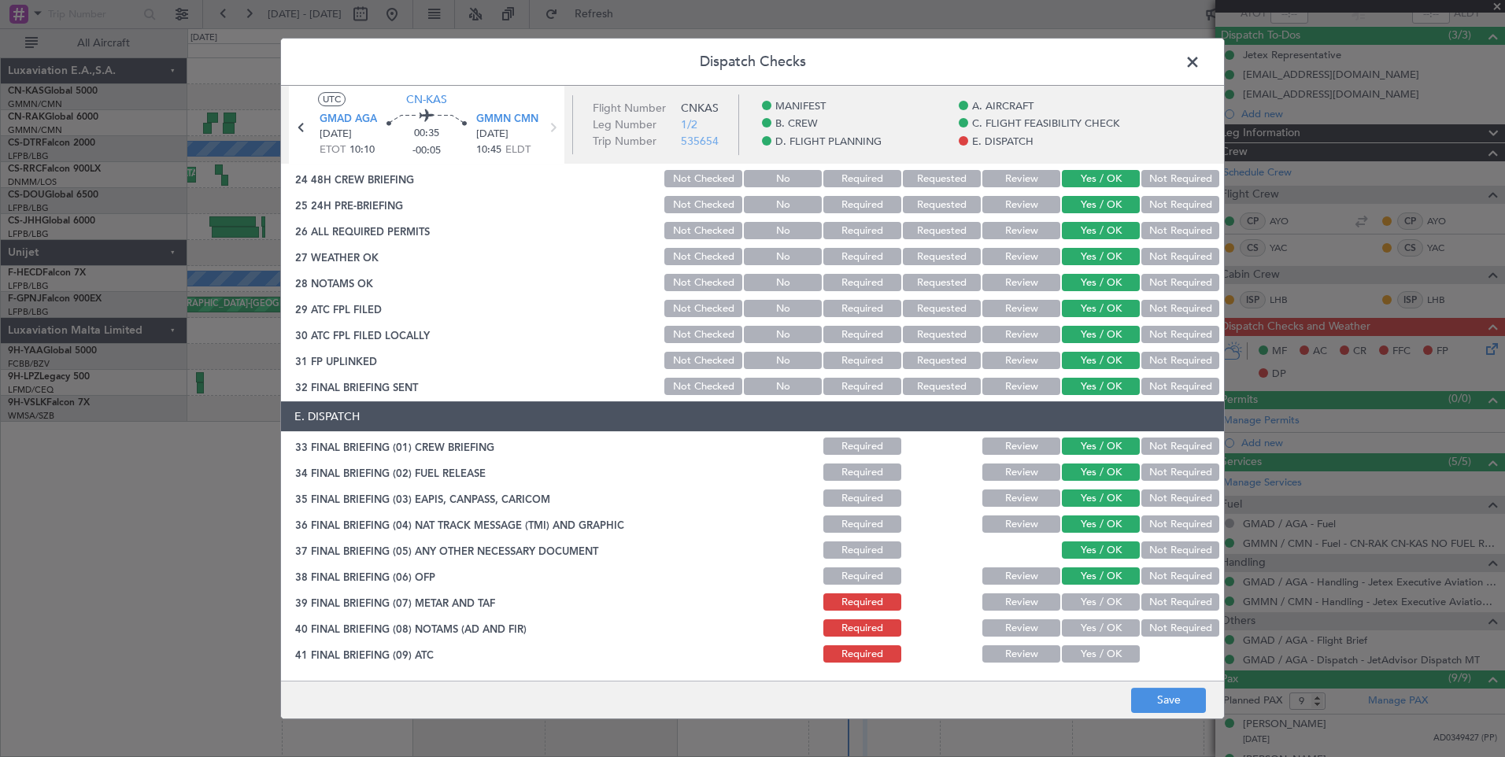
click at [1102, 606] on button "Yes / OK" at bounding box center [1101, 601] width 78 height 17
click at [1105, 634] on button "Yes / OK" at bounding box center [1101, 627] width 78 height 17
click at [1106, 661] on button "Yes / OK" at bounding box center [1101, 653] width 78 height 17
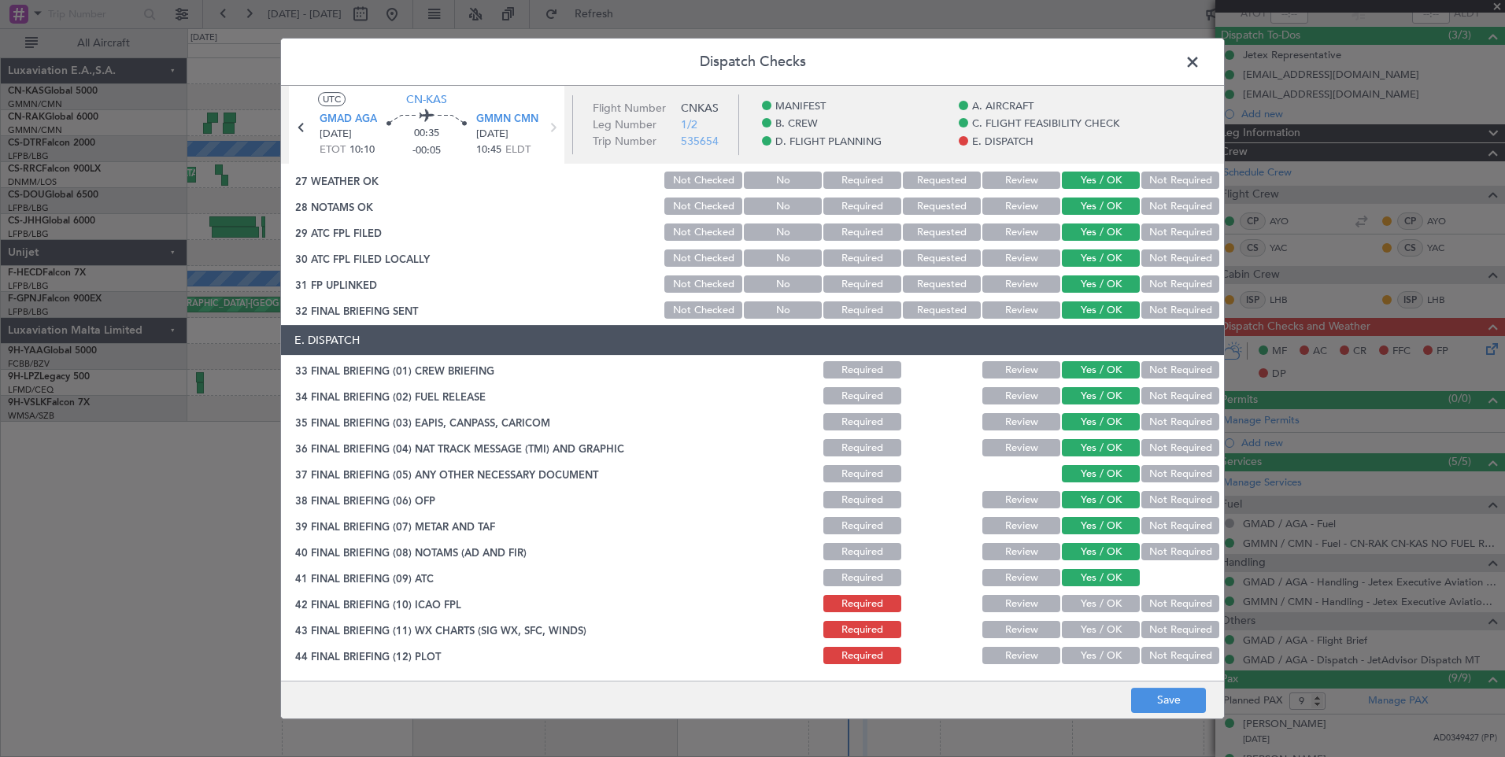
click at [1087, 604] on button "Yes / OK" at bounding box center [1101, 603] width 78 height 17
click at [1096, 625] on button "Yes / OK" at bounding box center [1101, 629] width 78 height 17
click at [1103, 652] on button "Yes / OK" at bounding box center [1101, 655] width 78 height 17
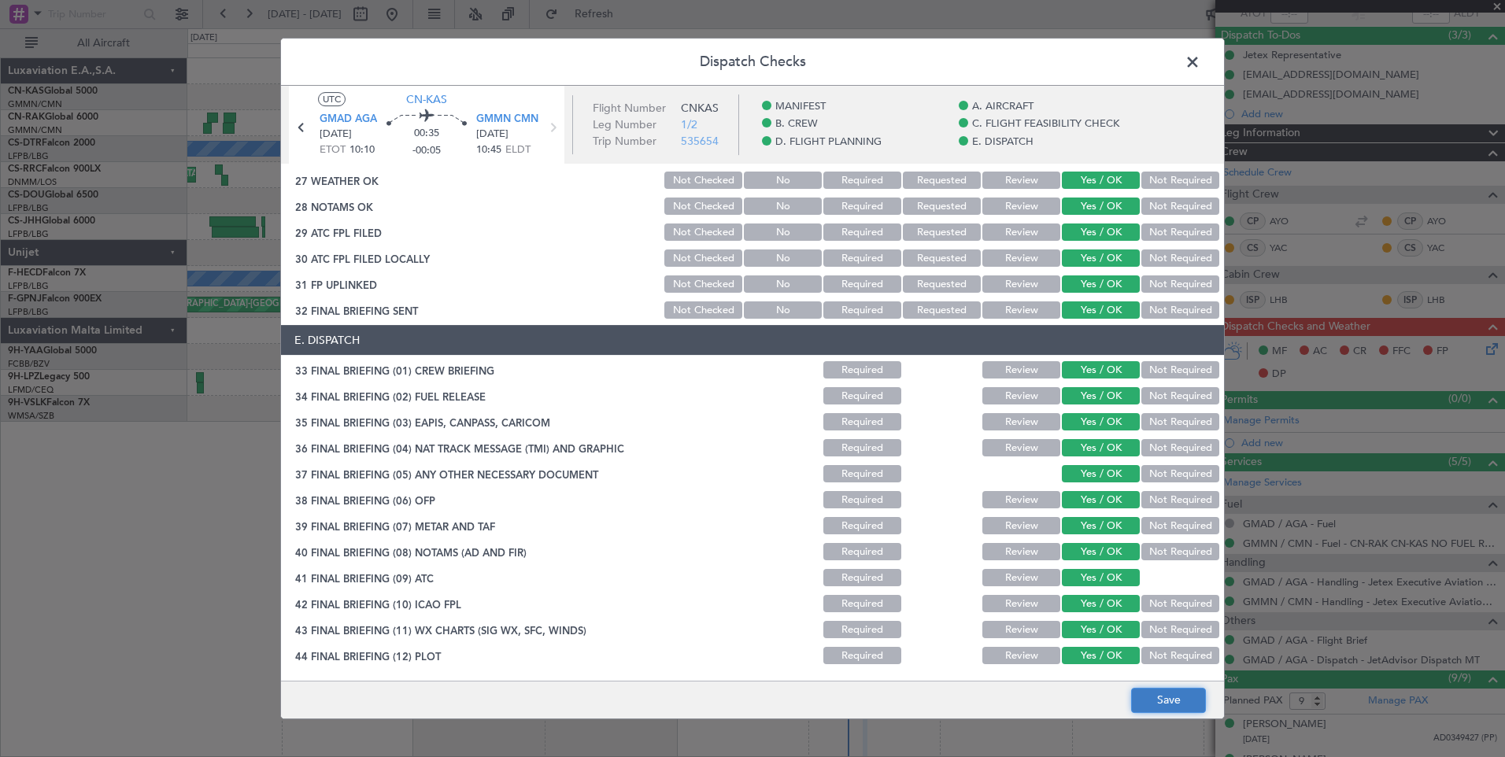
click at [1166, 700] on button "Save" at bounding box center [1168, 700] width 75 height 25
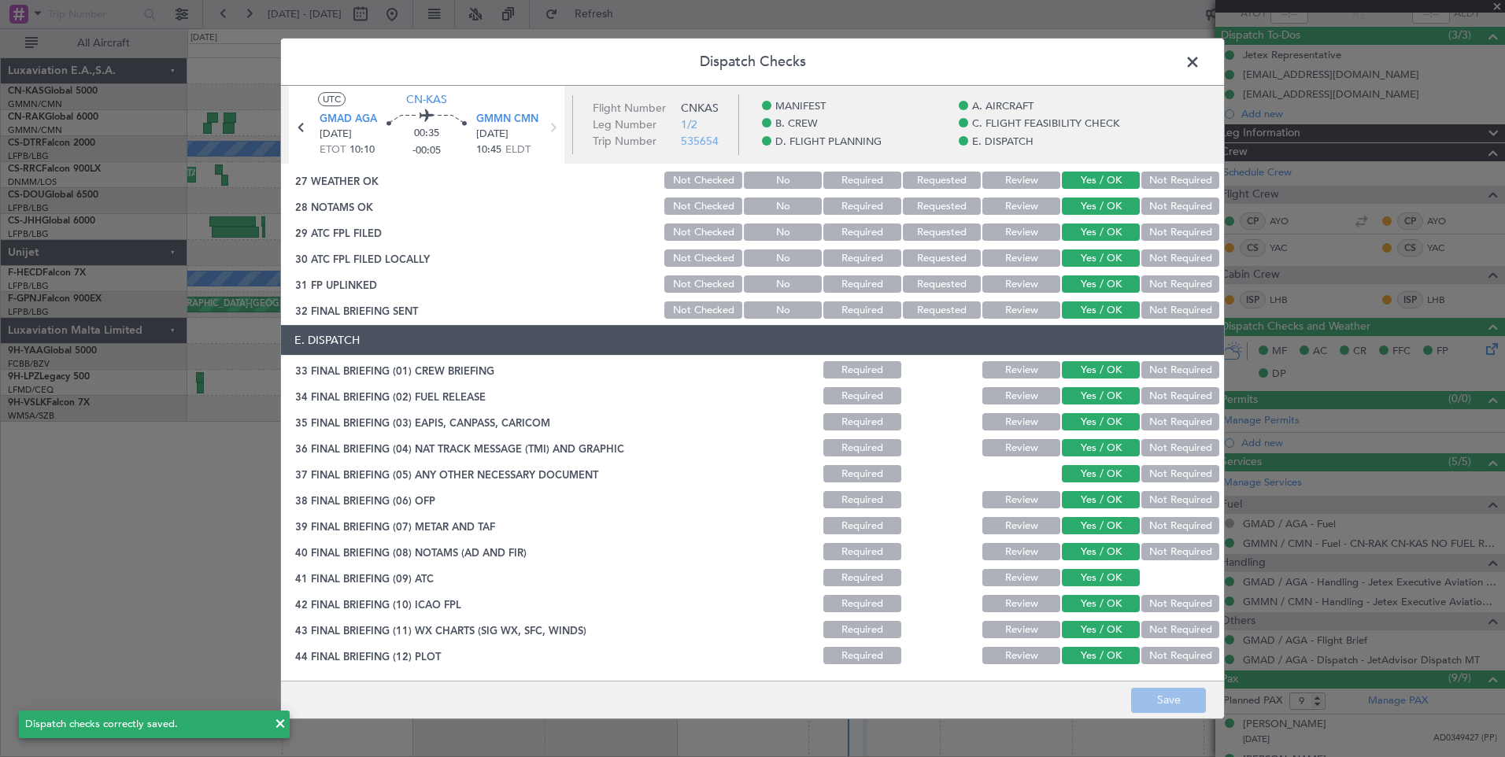
click at [1200, 60] on span at bounding box center [1200, 65] width 0 height 31
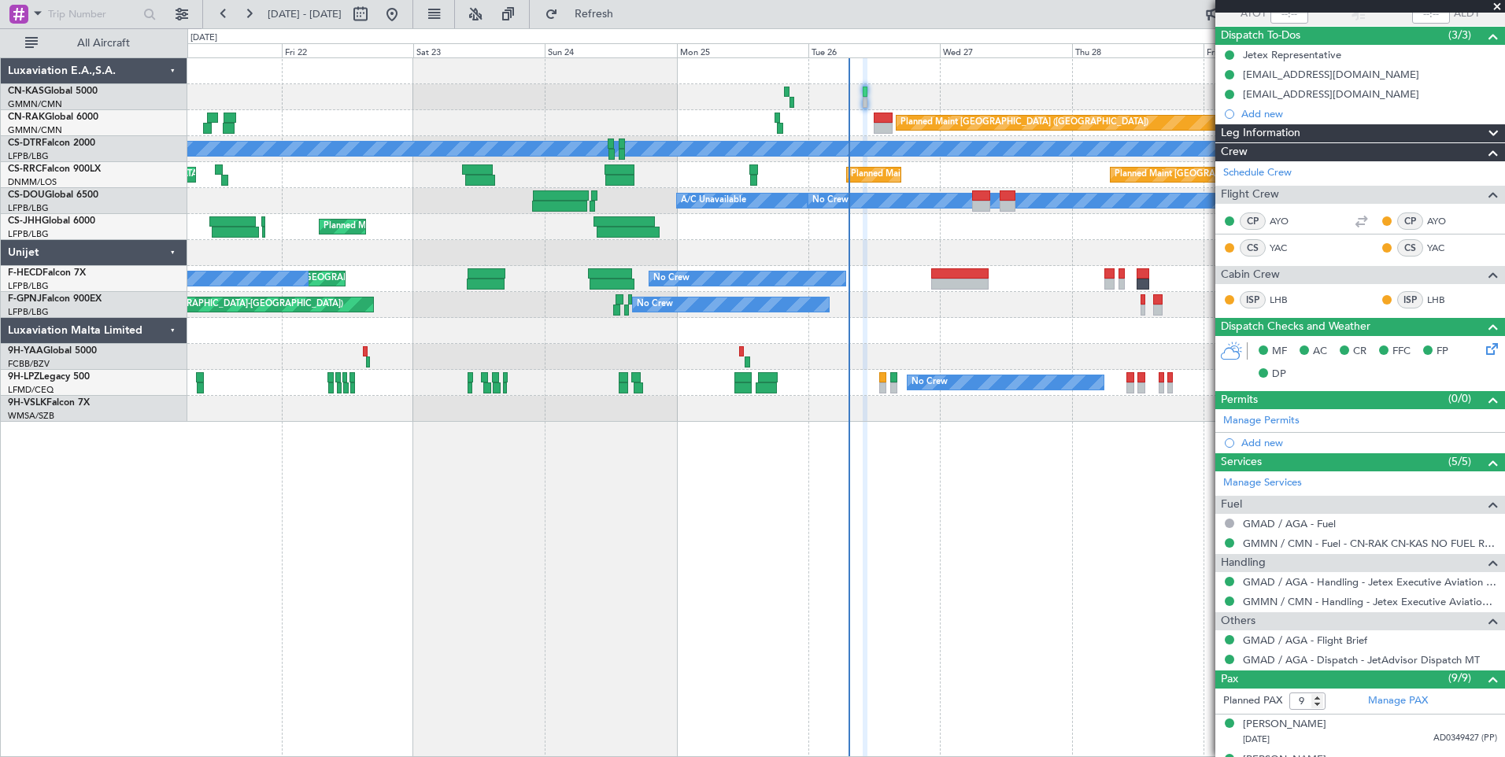
type input "[PERSON_NAME] ([PERSON_NAME])"
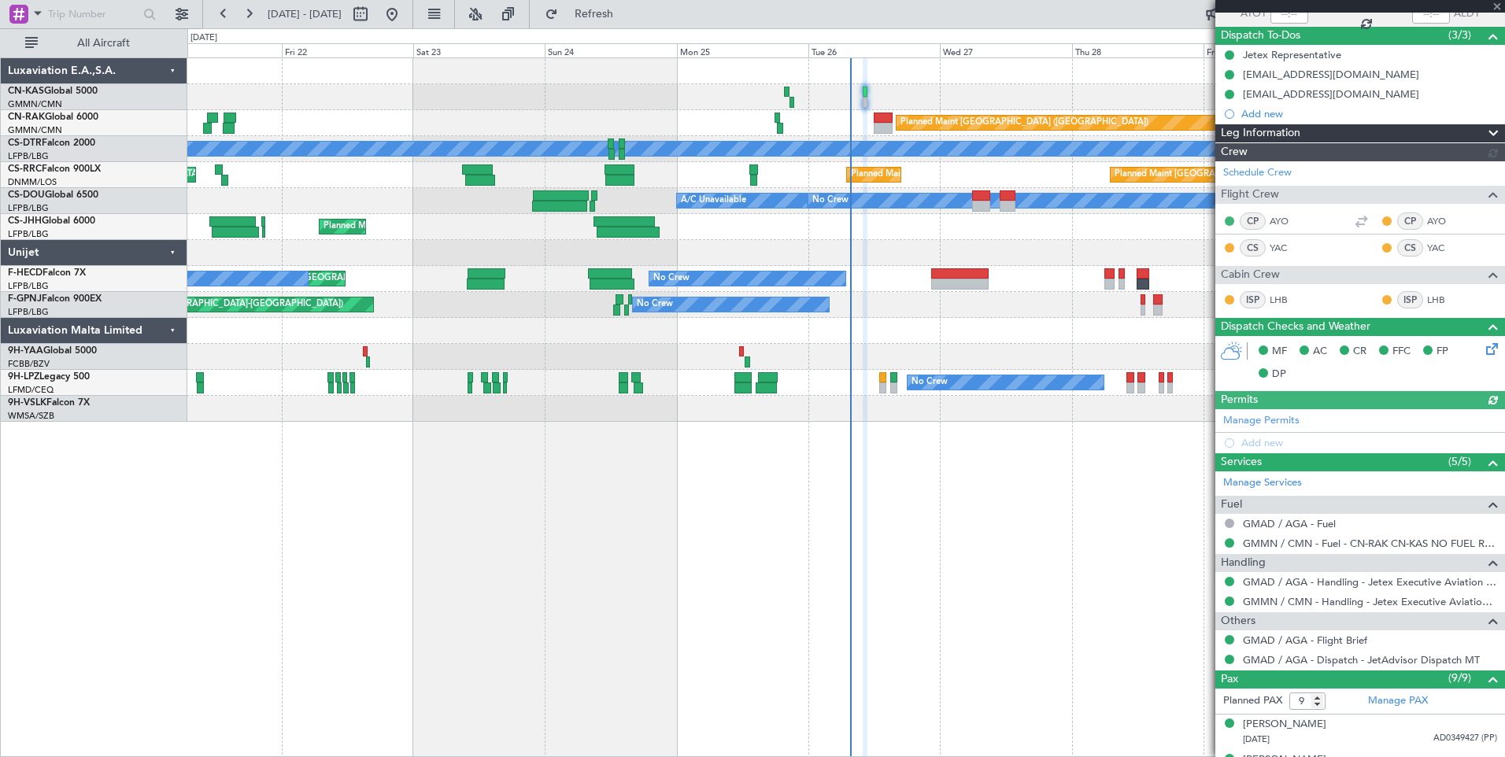
type input "[PERSON_NAME] ([PERSON_NAME])"
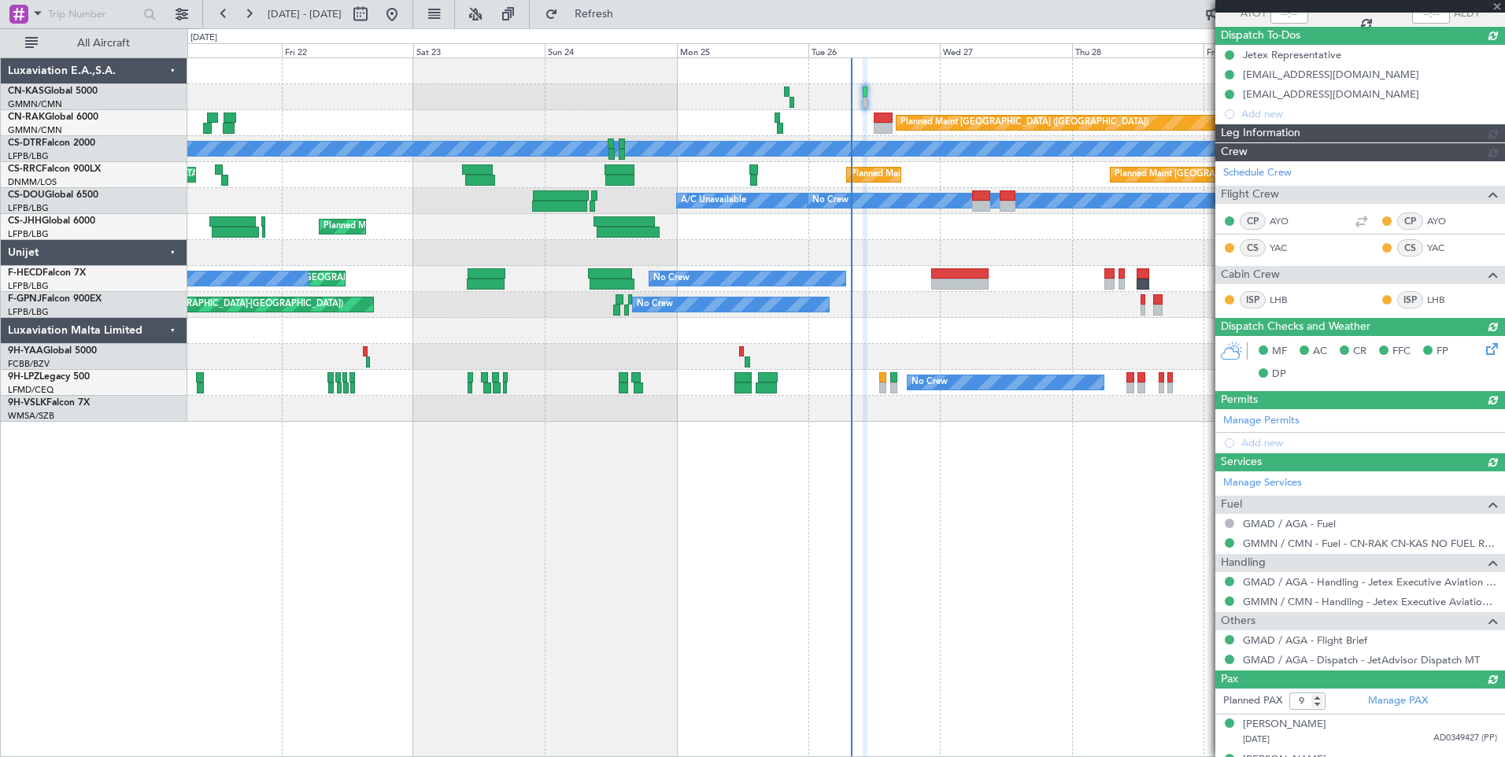
type input "[PERSON_NAME] ([PERSON_NAME])"
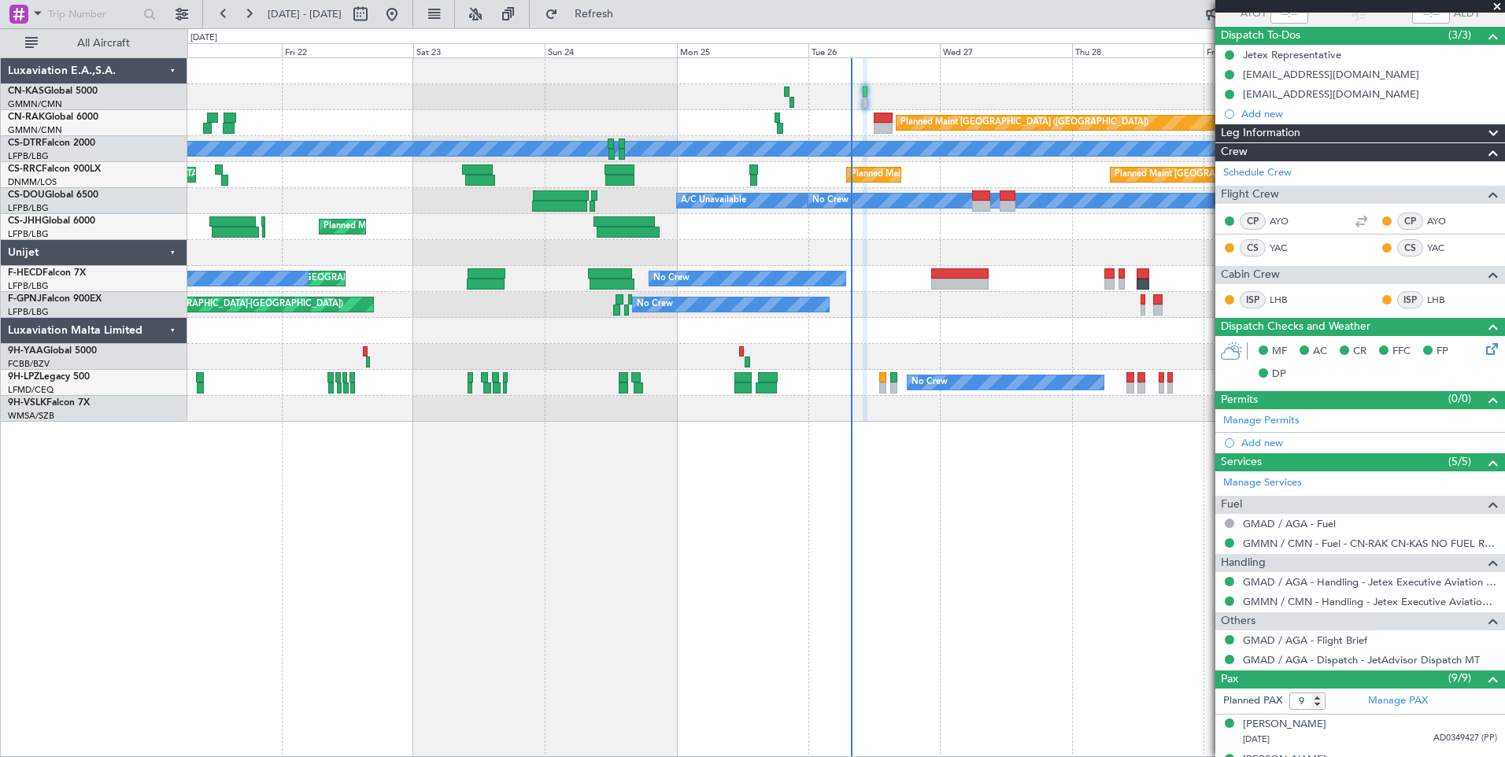
type input "[PERSON_NAME] ([PERSON_NAME])"
click at [73, 401] on link "9H-VSLK Falcon 7X" at bounding box center [49, 402] width 82 height 9
type input "[PERSON_NAME] ([PERSON_NAME])"
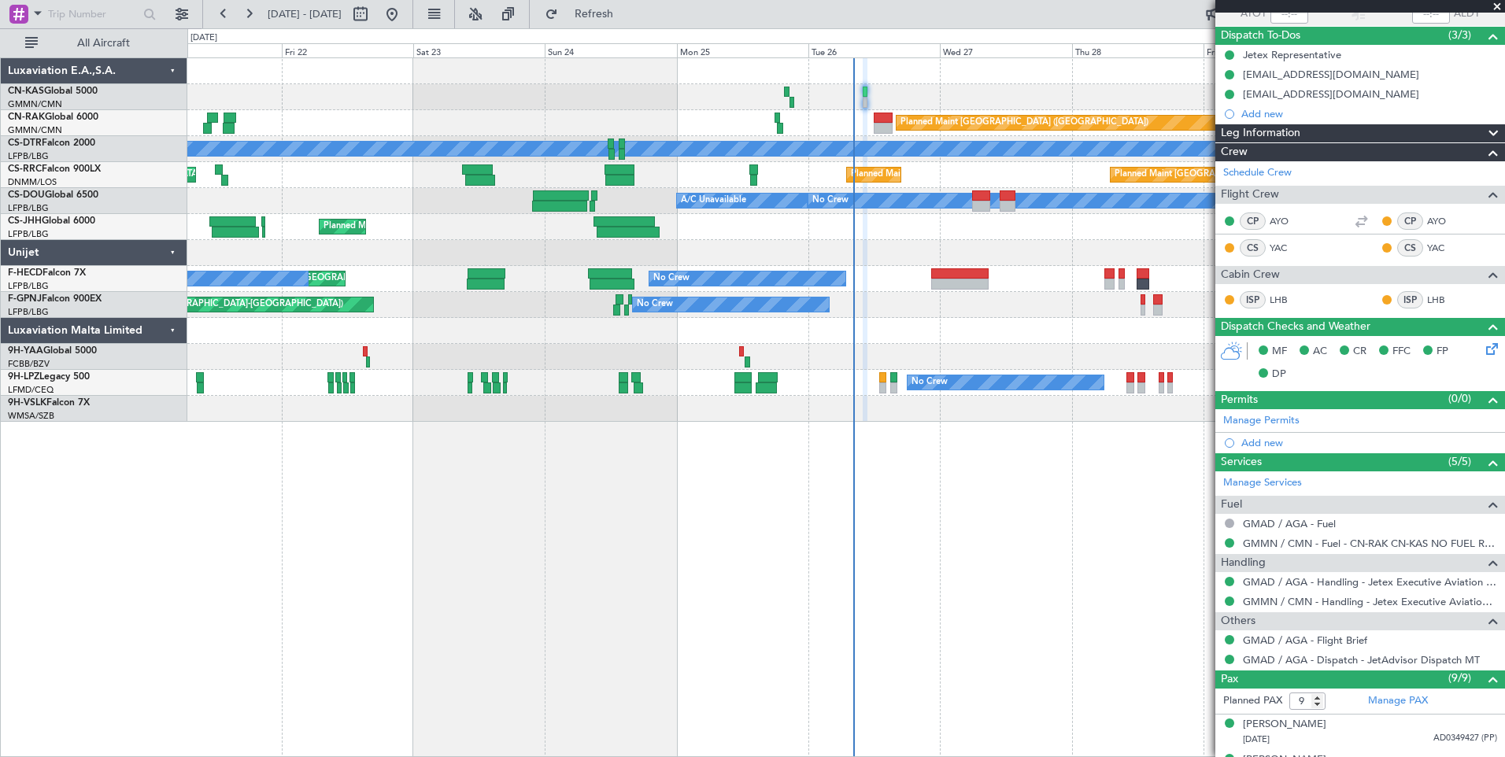
type input "[PERSON_NAME] ([PERSON_NAME])"
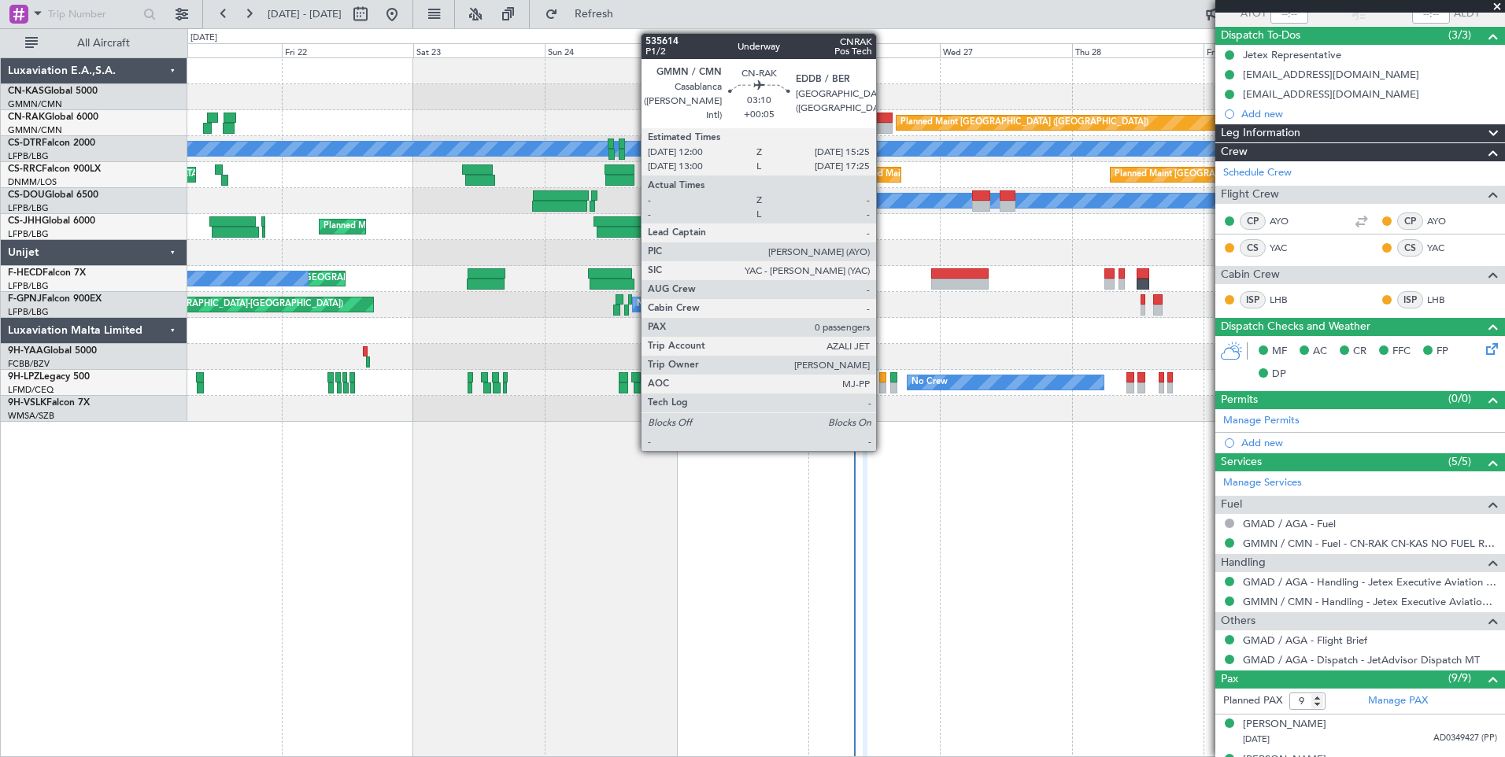
click at [883, 119] on div at bounding box center [882, 118] width 19 height 11
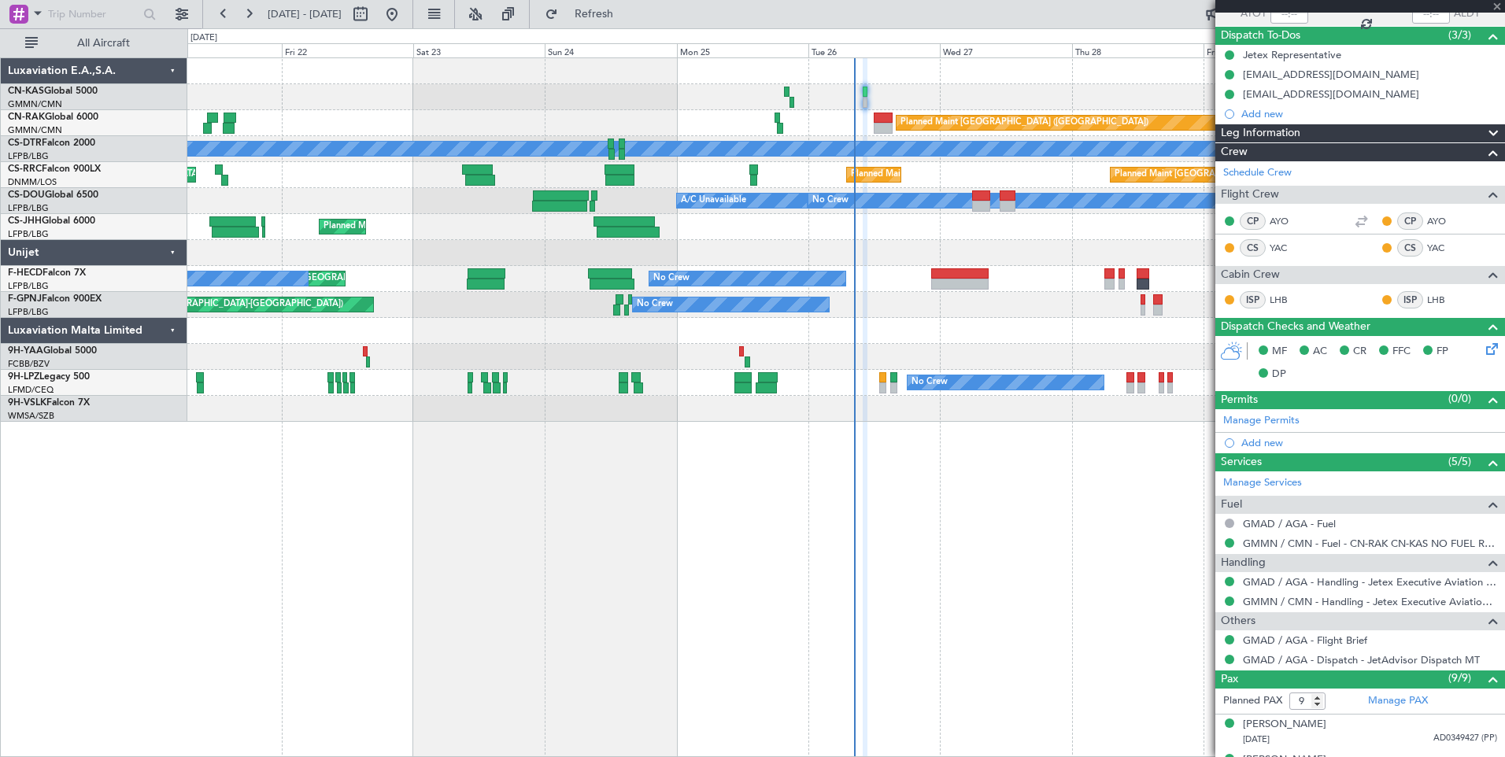
type input "+00:05"
type input "0"
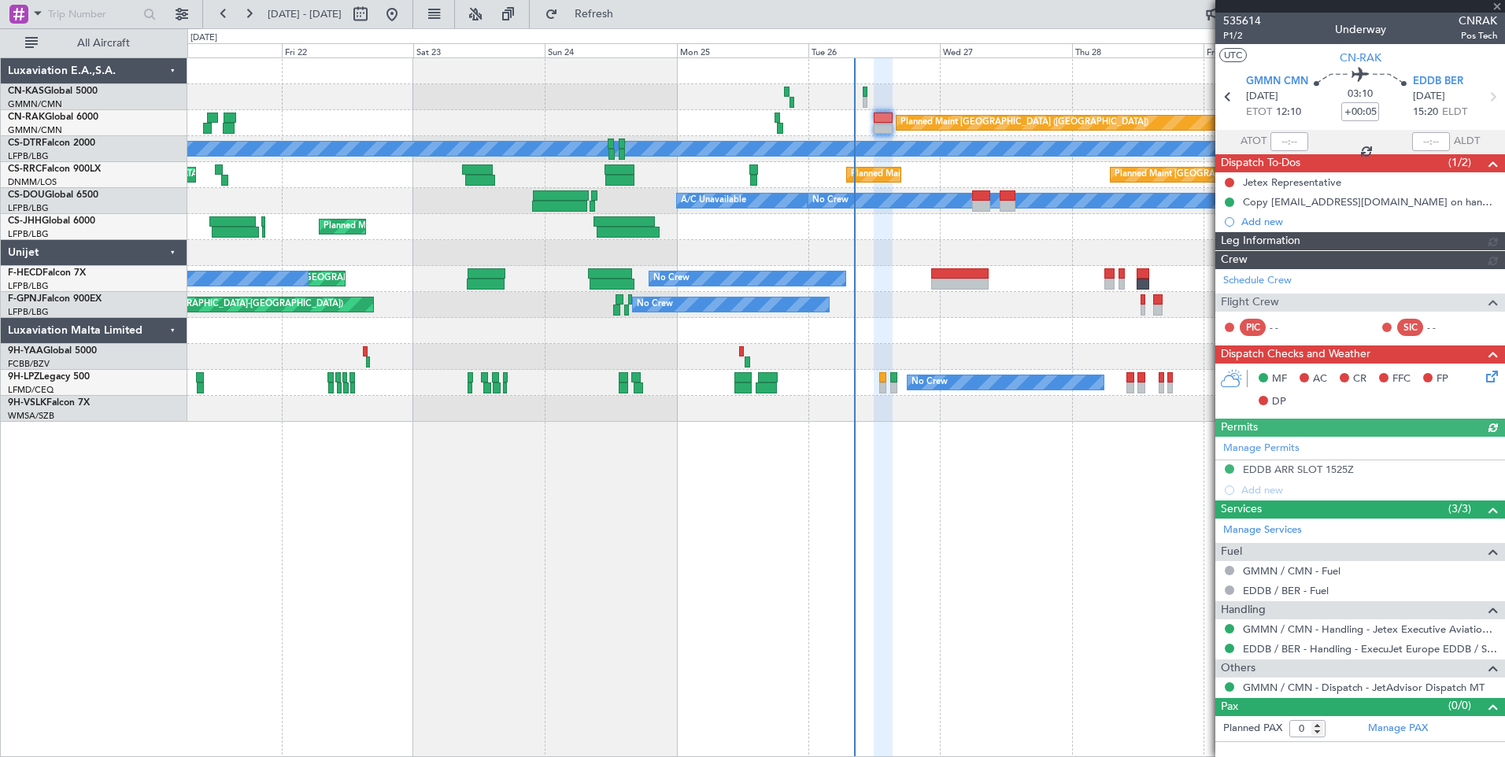
scroll to position [0, 0]
type input "[PERSON_NAME] ([PERSON_NAME])"
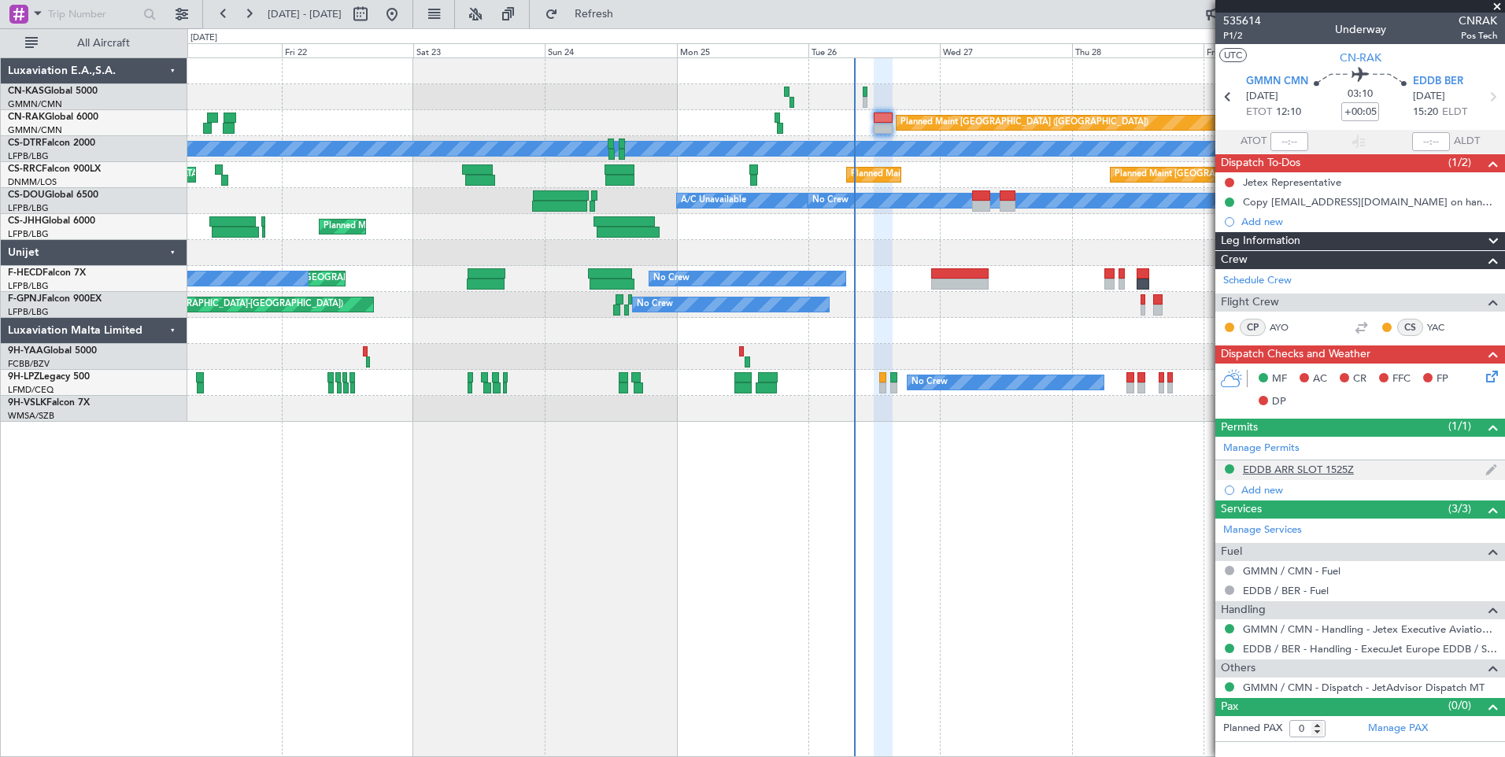
click at [1313, 464] on div "EDDB ARR SLOT 1525Z" at bounding box center [1298, 469] width 111 height 13
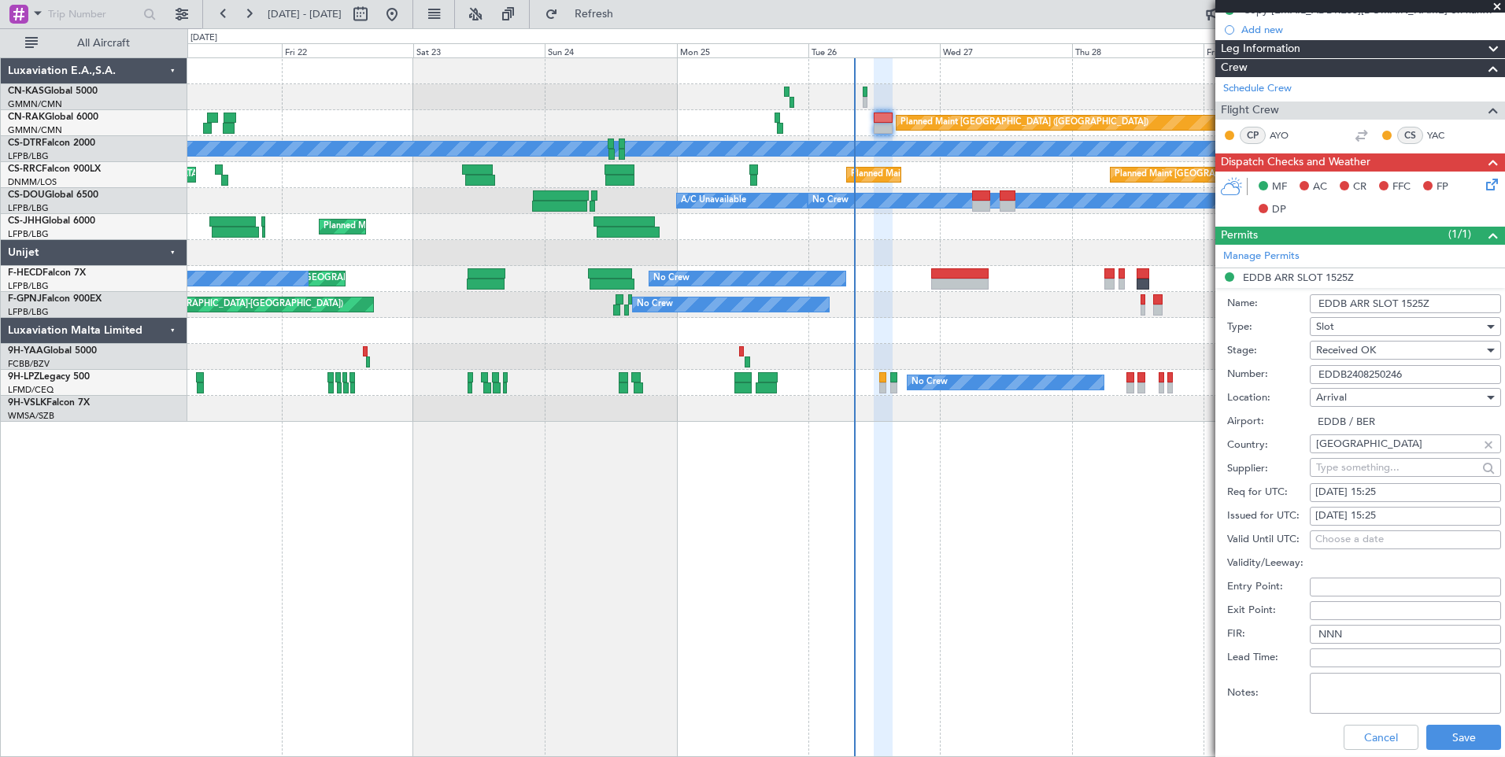
scroll to position [219, 0]
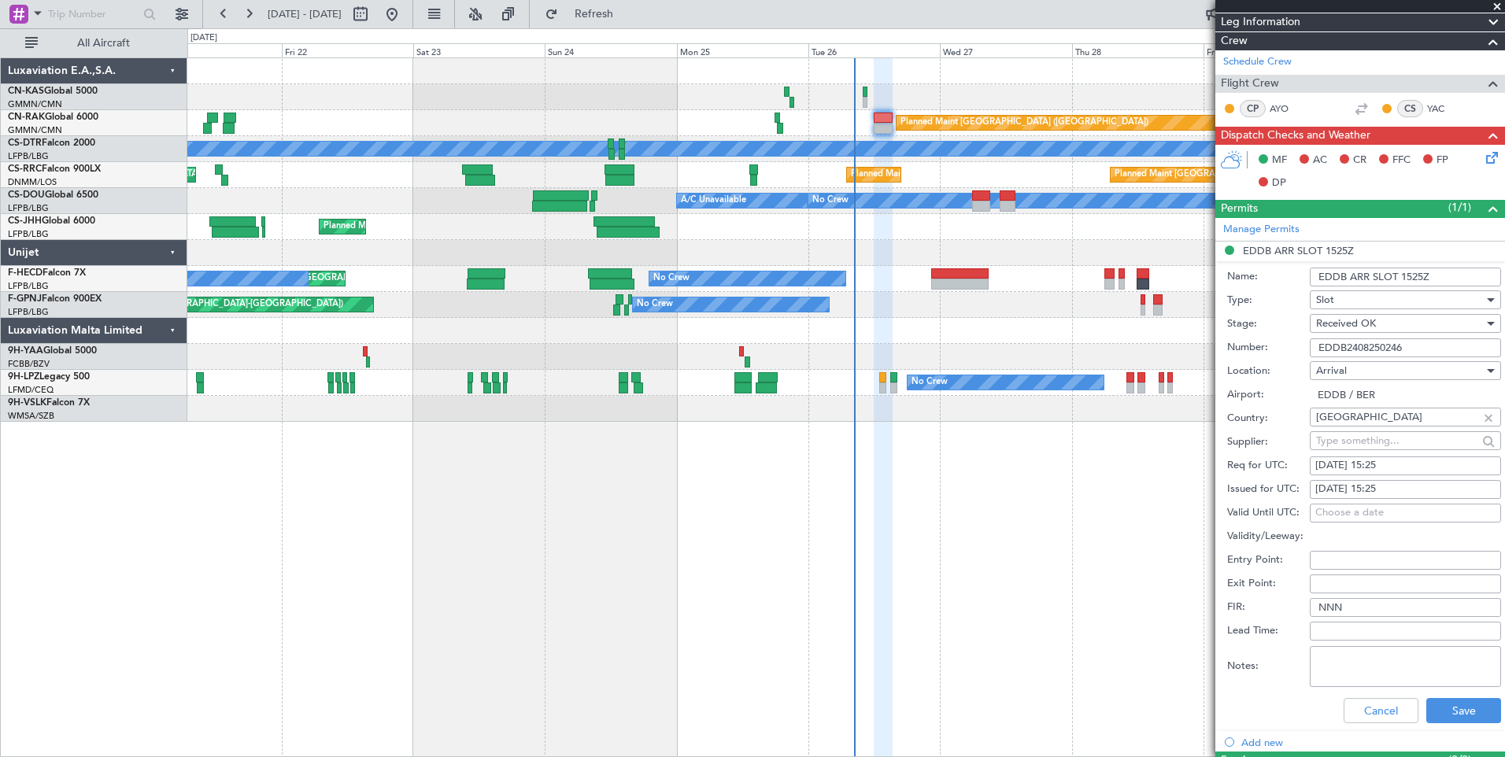
drag, startPoint x: 1427, startPoint y: 346, endPoint x: 1281, endPoint y: 349, distance: 146.4
click at [1281, 349] on div "Number: EDDB2408250246" at bounding box center [1364, 348] width 274 height 24
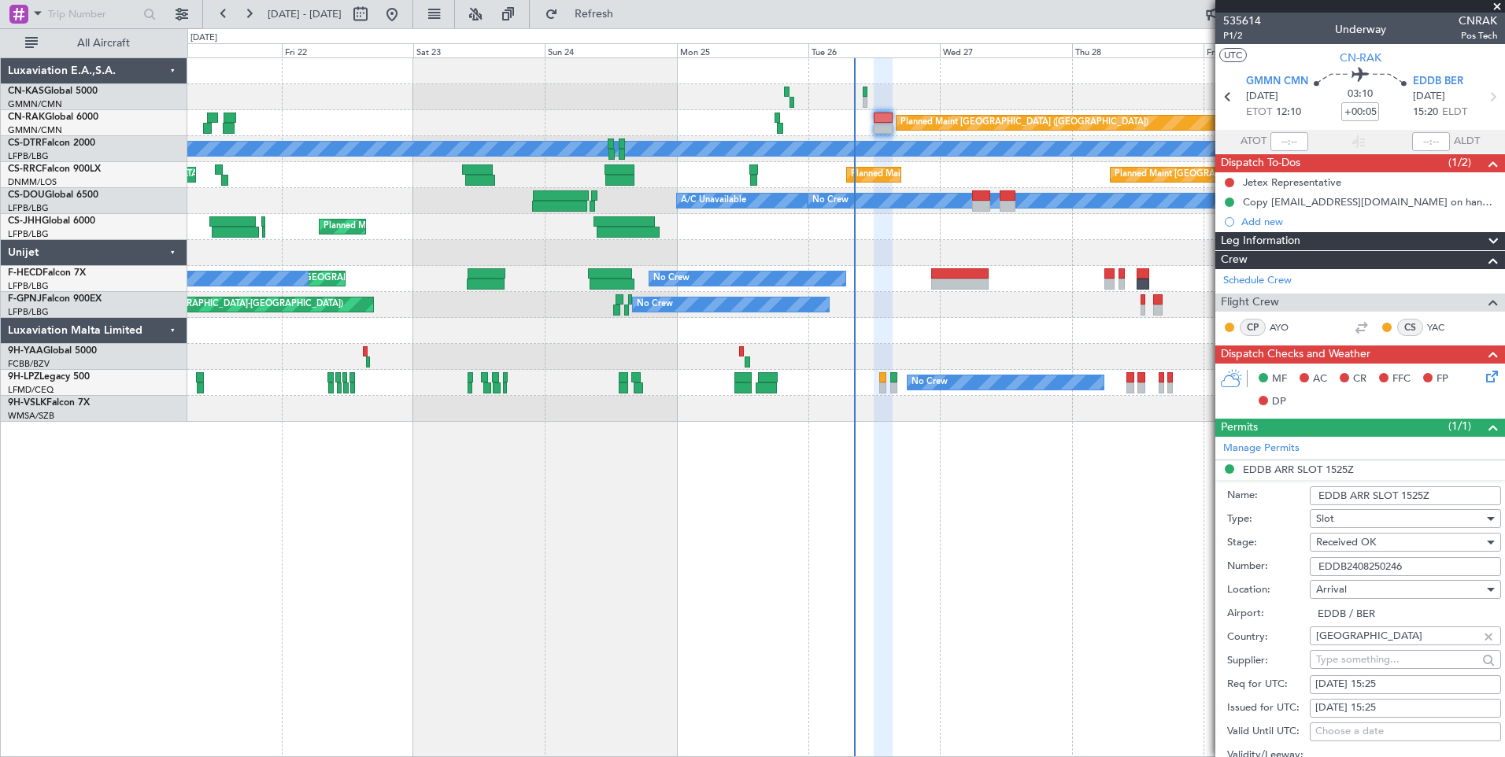
scroll to position [454, 0]
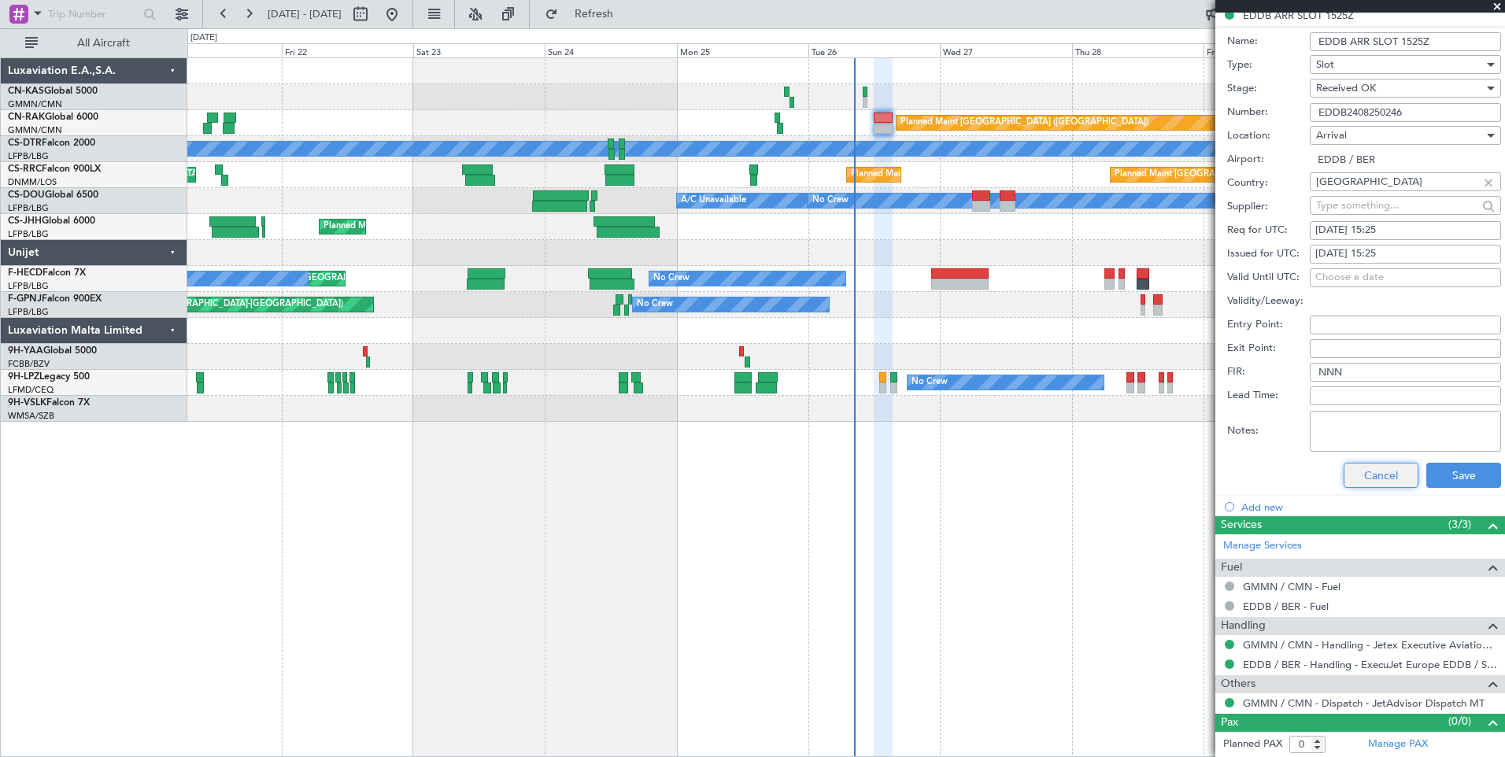
click at [1380, 478] on button "Cancel" at bounding box center [1380, 475] width 75 height 25
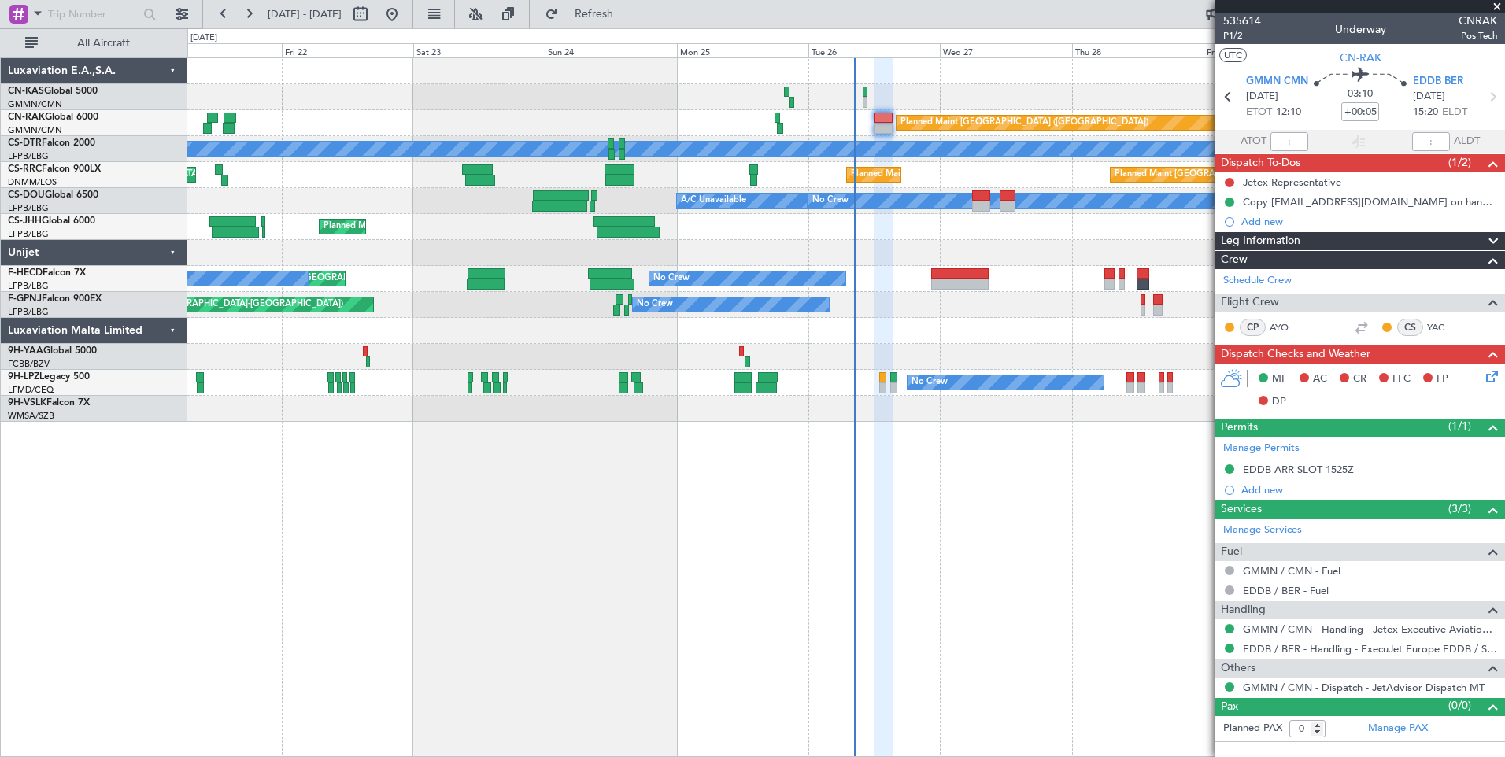
scroll to position [0, 0]
click at [1229, 183] on button at bounding box center [1228, 182] width 9 height 9
click at [1220, 257] on span "Completed" at bounding box center [1236, 252] width 52 height 16
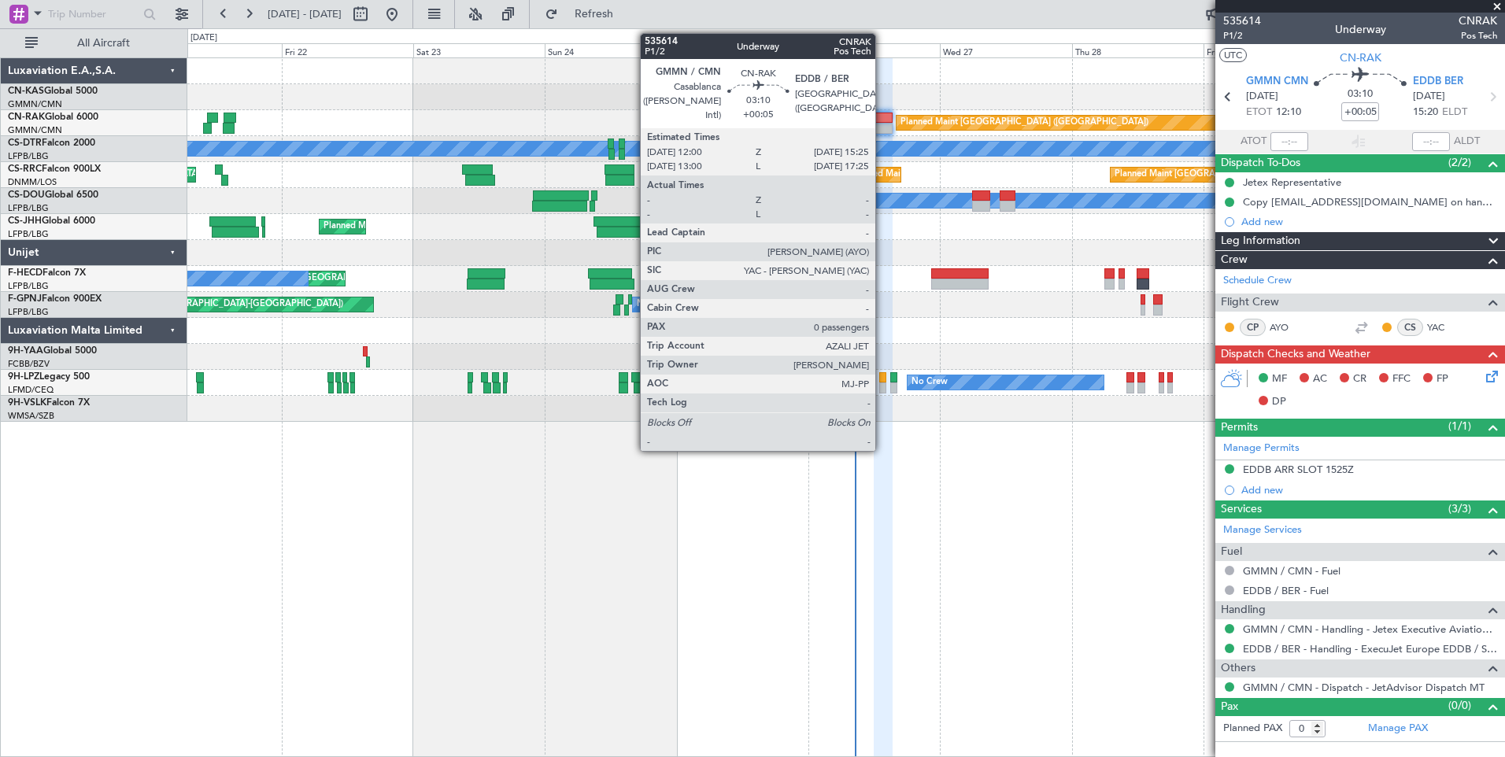
click at [881, 124] on div at bounding box center [882, 128] width 19 height 11
